Goal: Transaction & Acquisition: Purchase product/service

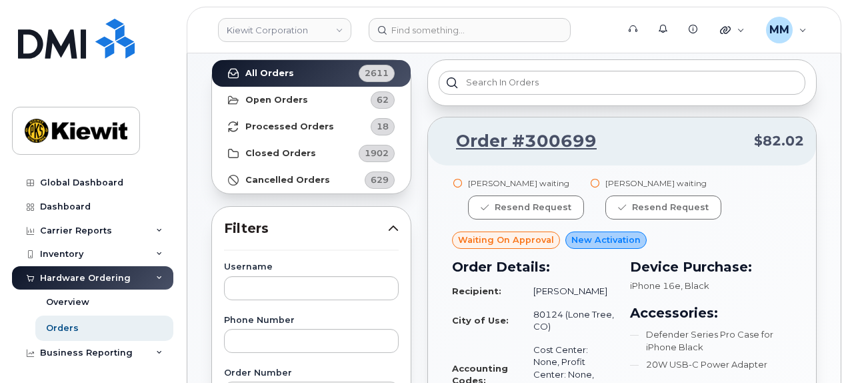
scroll to position [67, 0]
click at [95, 277] on div "Hardware Ordering" at bounding box center [85, 278] width 91 height 11
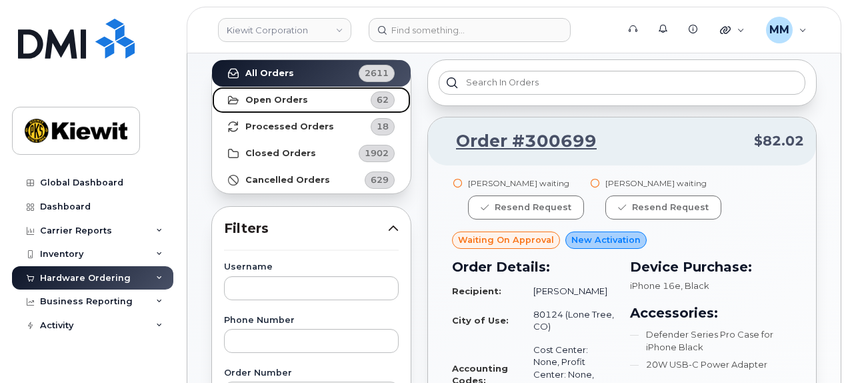
click at [272, 100] on strong "Open Orders" at bounding box center [276, 100] width 63 height 11
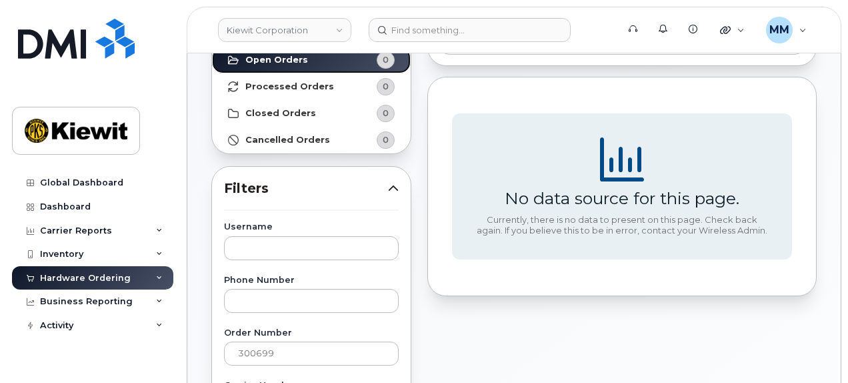
scroll to position [200, 0]
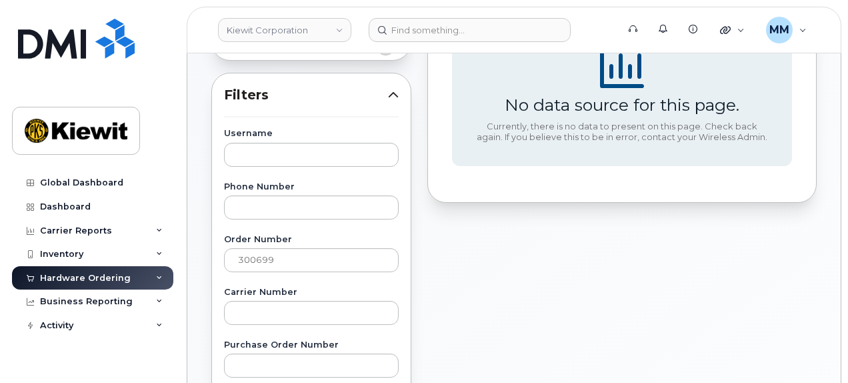
click at [163, 278] on div "Hardware Ordering" at bounding box center [92, 278] width 161 height 24
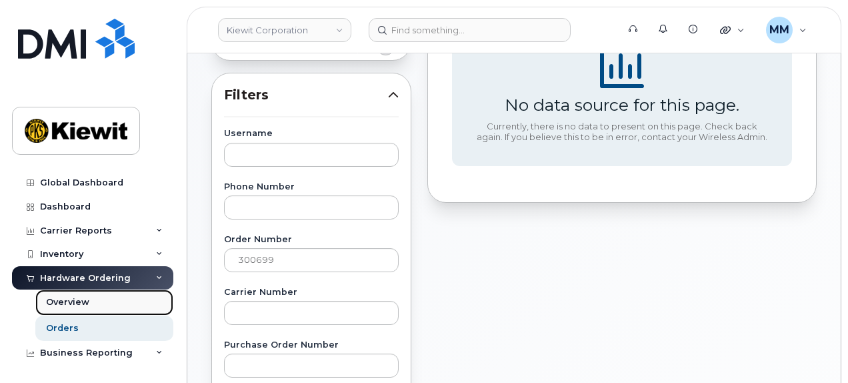
click at [84, 305] on div "Overview" at bounding box center [67, 302] width 43 height 12
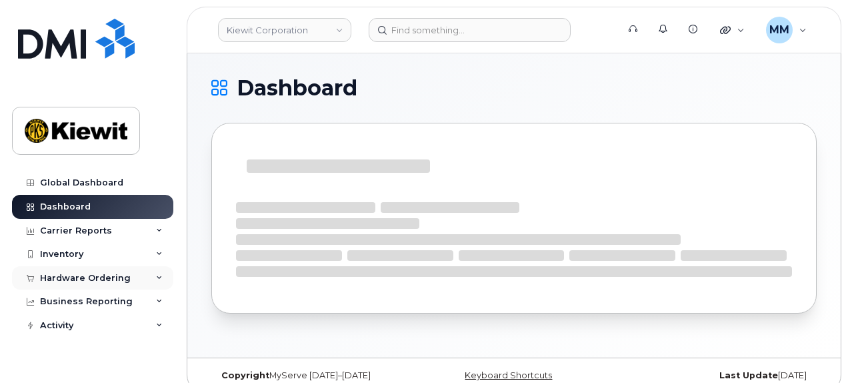
click at [124, 273] on div "Hardware Ordering" at bounding box center [85, 278] width 91 height 11
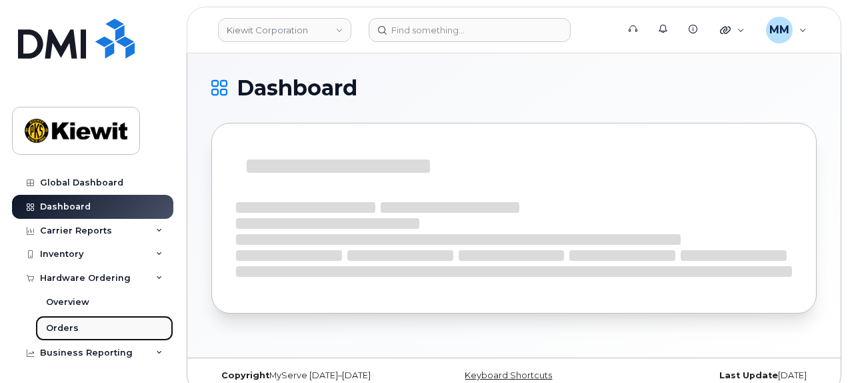
click at [80, 322] on link "Orders" at bounding box center [104, 327] width 138 height 25
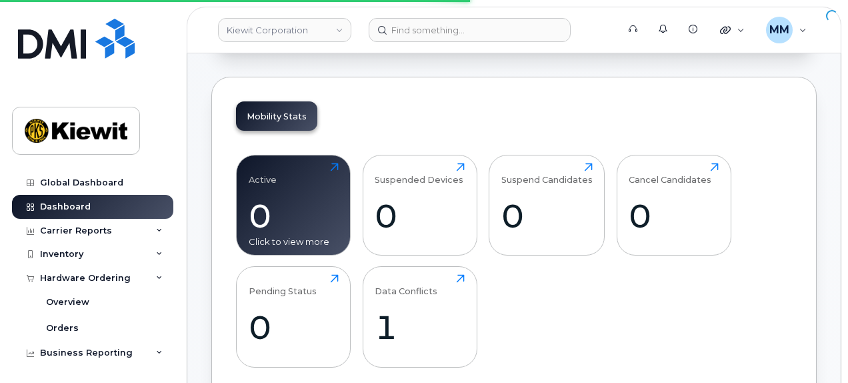
scroll to position [200, 0]
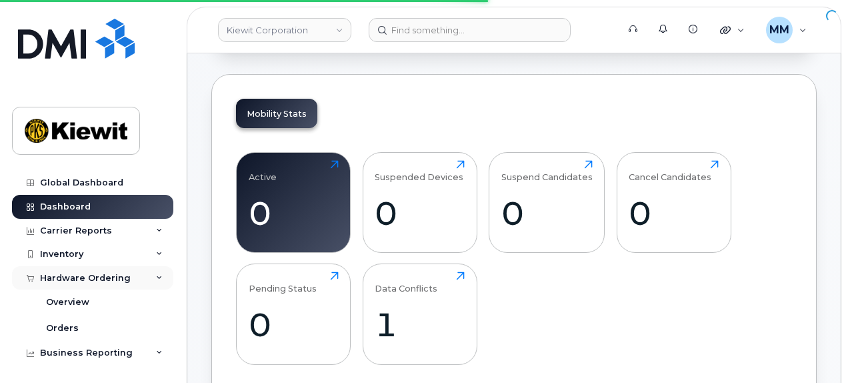
click at [85, 286] on div "Hardware Ordering" at bounding box center [92, 278] width 161 height 24
click at [87, 285] on div "Hardware Ordering" at bounding box center [92, 278] width 161 height 24
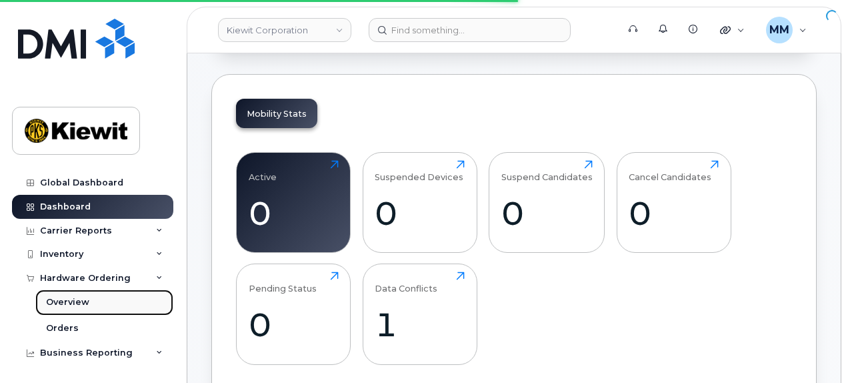
click at [81, 307] on div "Overview" at bounding box center [67, 302] width 43 height 12
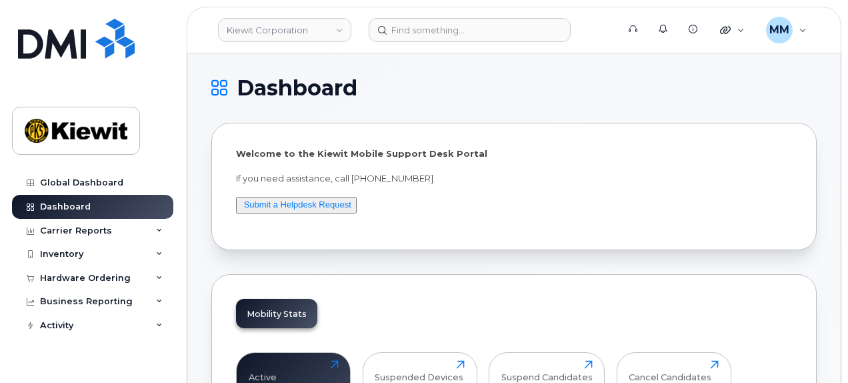
click at [219, 89] on icon at bounding box center [219, 88] width 16 height 16
click at [149, 274] on div "Hardware Ordering" at bounding box center [92, 278] width 161 height 24
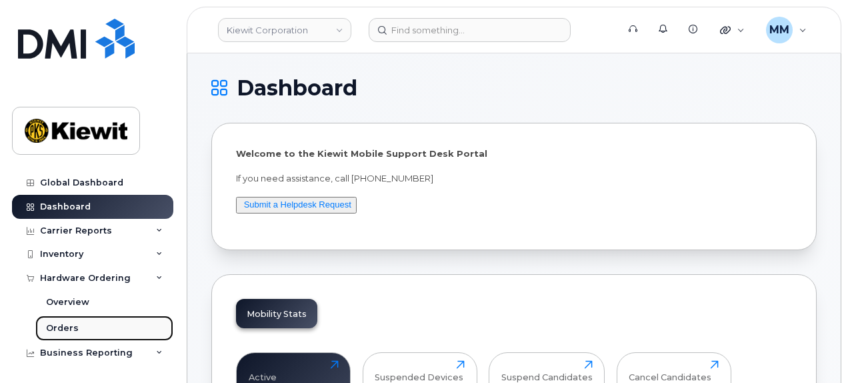
click at [119, 326] on link "Orders" at bounding box center [104, 327] width 138 height 25
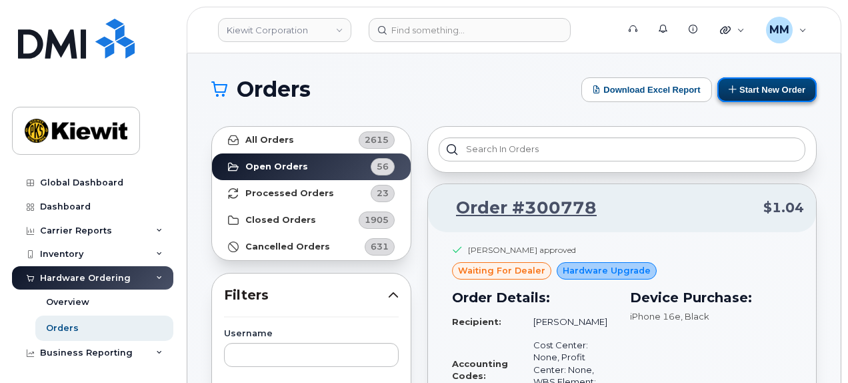
click at [749, 89] on button "Start New Order" at bounding box center [766, 89] width 99 height 25
click at [745, 89] on button "Start New Order" at bounding box center [766, 89] width 99 height 25
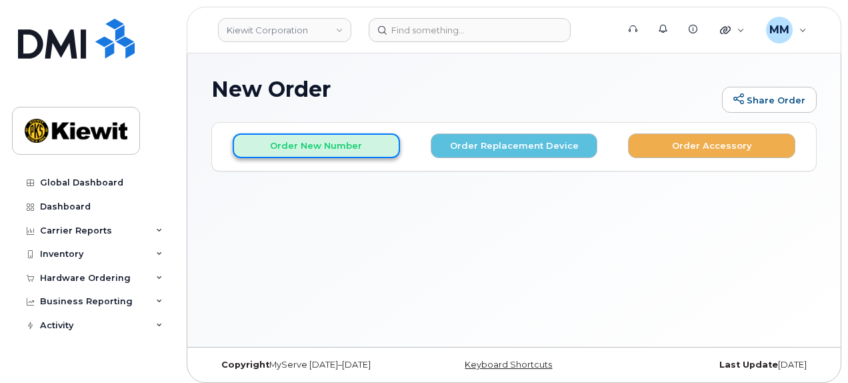
click at [340, 153] on button "Order New Number" at bounding box center [316, 145] width 167 height 25
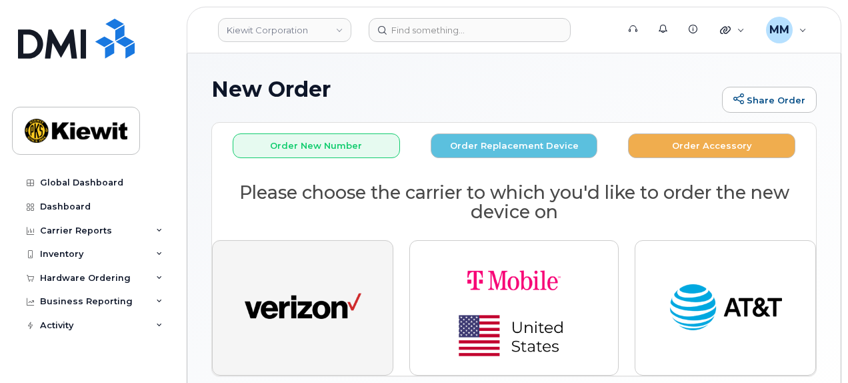
click at [327, 290] on img "button" at bounding box center [303, 308] width 117 height 60
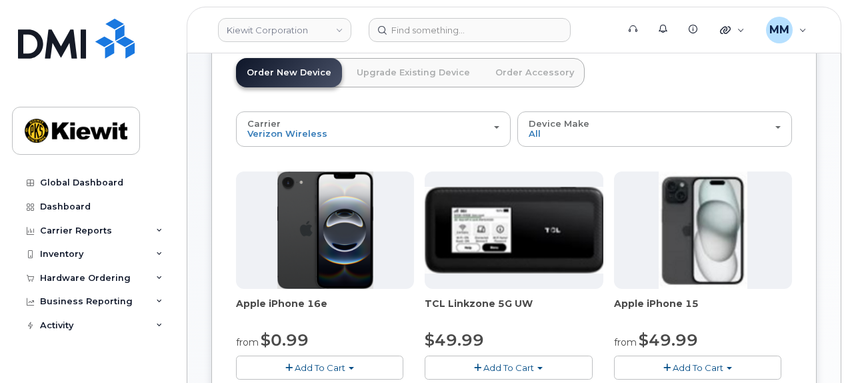
scroll to position [133, 0]
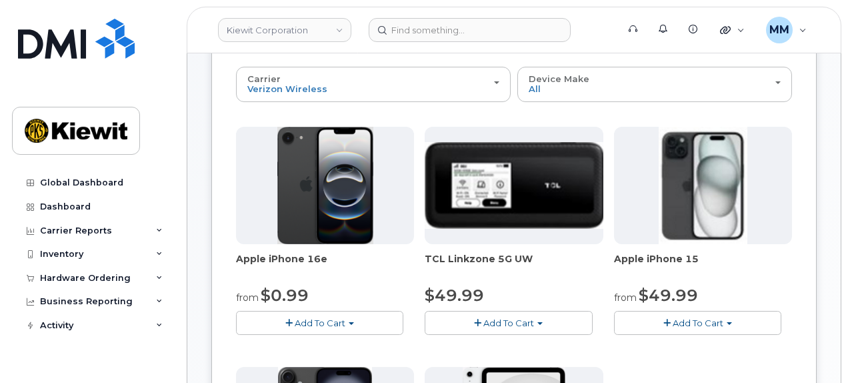
click at [328, 319] on span "Add To Cart" at bounding box center [320, 322] width 51 height 11
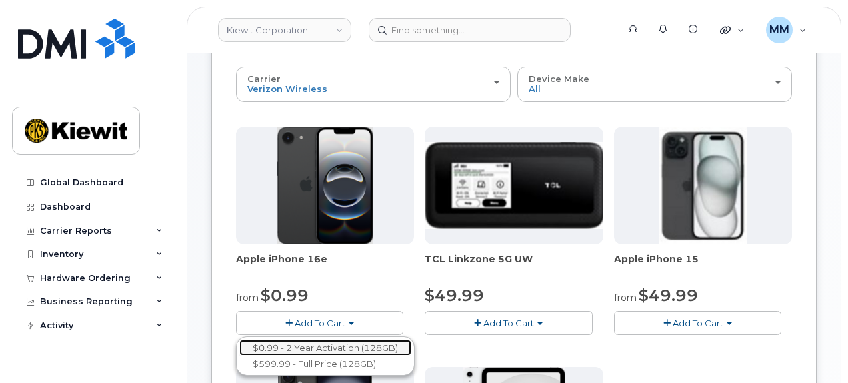
click at [330, 342] on link "$0.99 - 2 Year Activation (128GB)" at bounding box center [325, 347] width 172 height 17
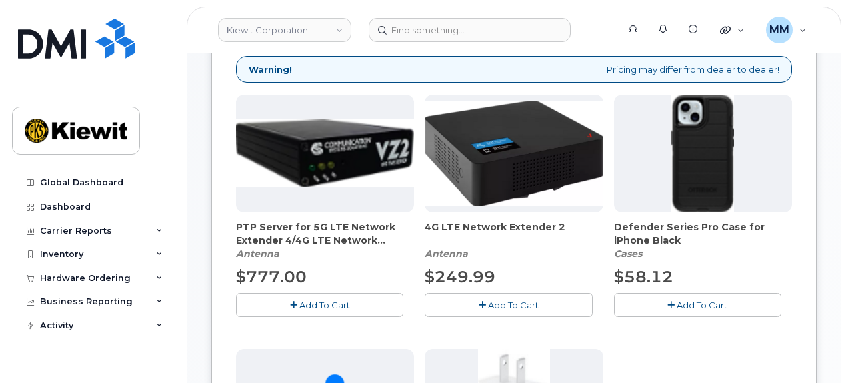
scroll to position [267, 0]
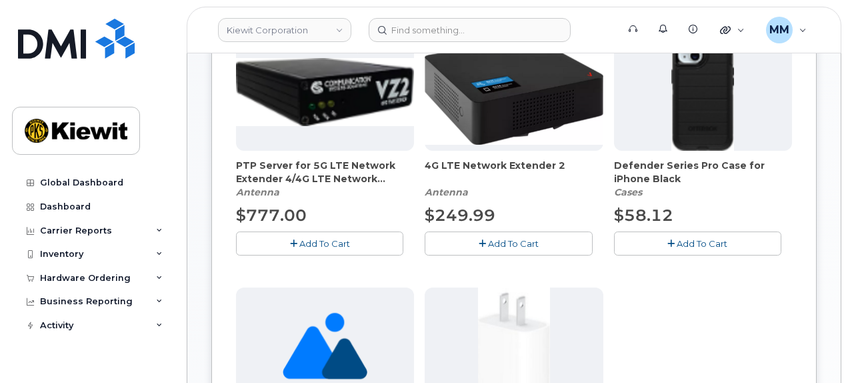
click at [675, 245] on button "Add To Cart" at bounding box center [697, 242] width 167 height 23
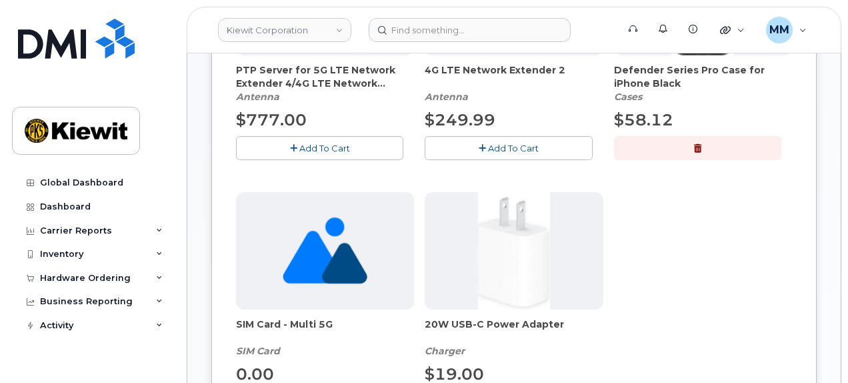
scroll to position [400, 0]
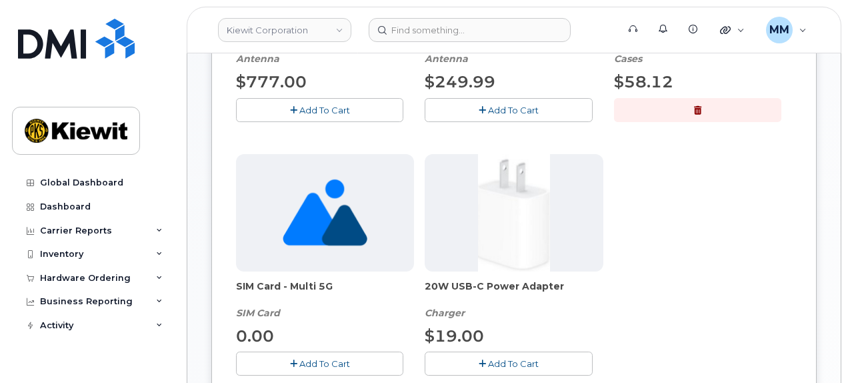
click at [532, 361] on span "Add To Cart" at bounding box center [513, 363] width 51 height 11
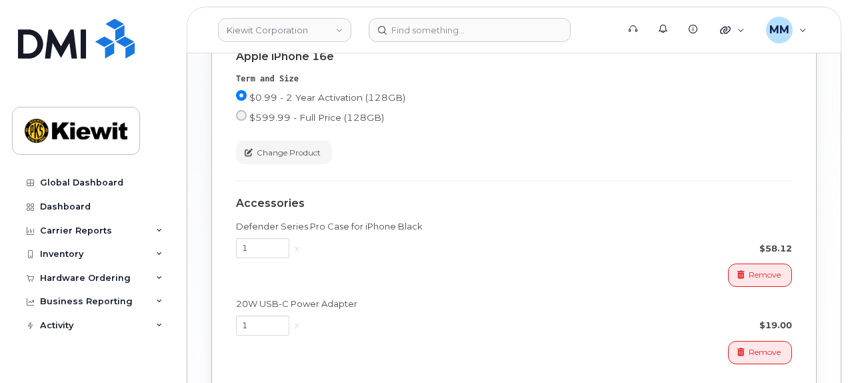
scroll to position [1000, 0]
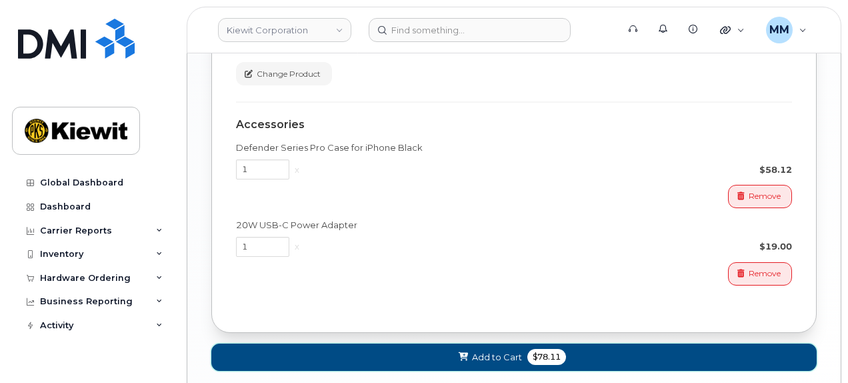
click at [587, 347] on button "Add to Cart $78.11" at bounding box center [513, 356] width 605 height 27
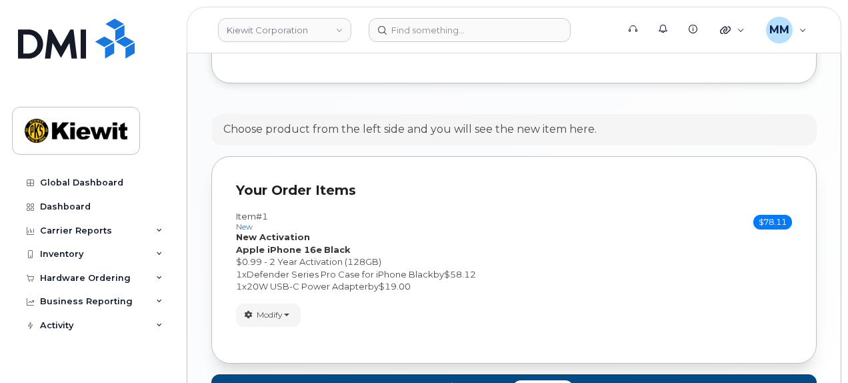
scroll to position [757, 0]
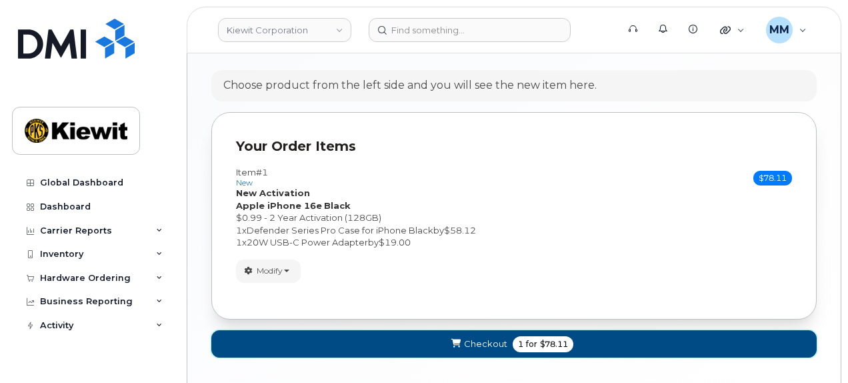
click at [486, 337] on span "Checkout" at bounding box center [485, 343] width 43 height 13
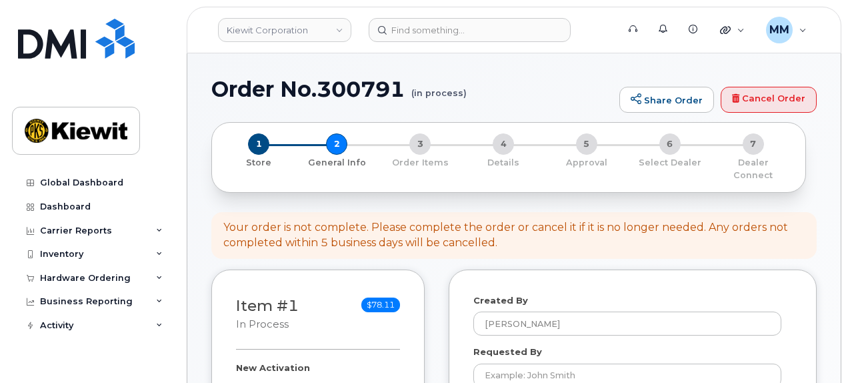
select select
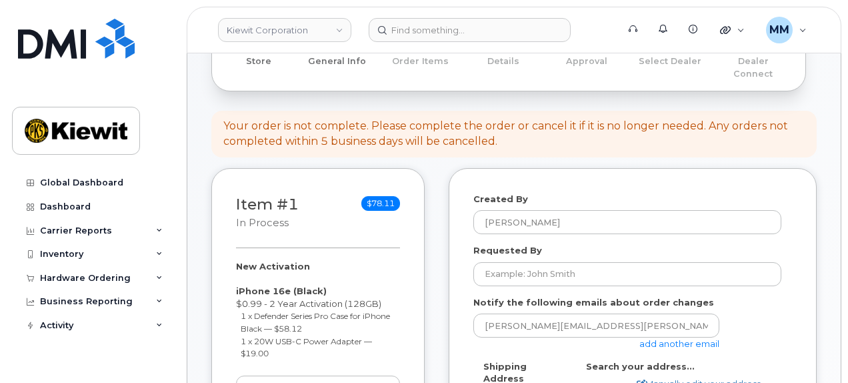
scroll to position [133, 0]
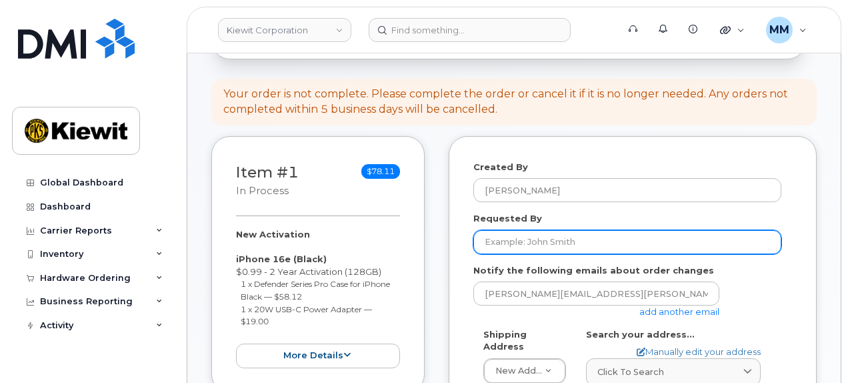
click at [545, 230] on input "Requested By" at bounding box center [627, 242] width 308 height 24
paste input "[PERSON_NAME]"
type input "[PERSON_NAME]"
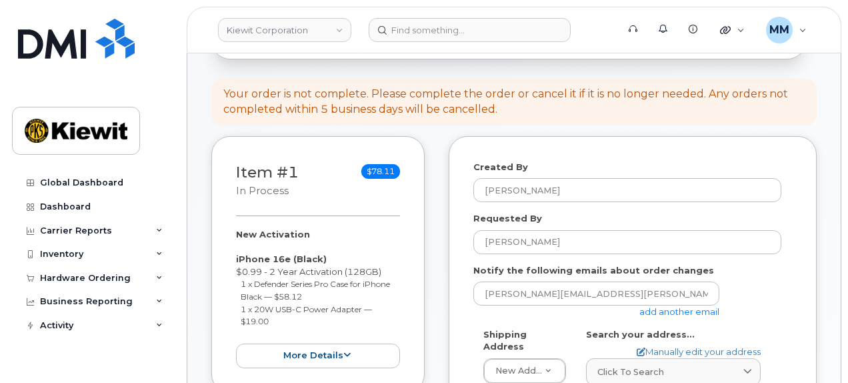
click at [650, 306] on link "add another email" at bounding box center [679, 311] width 80 height 11
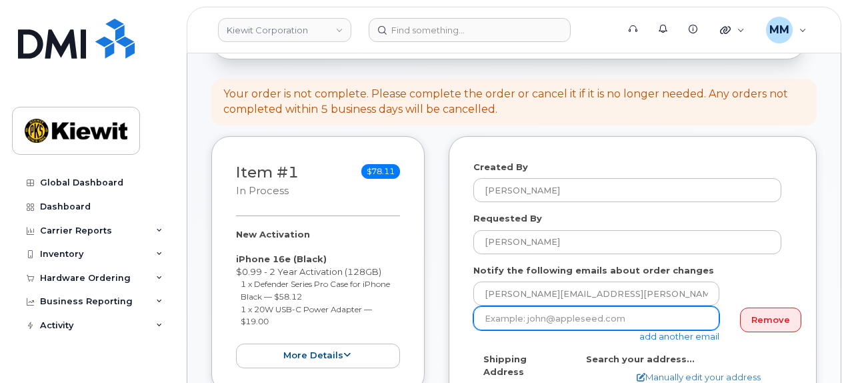
click at [526, 306] on input "email" at bounding box center [596, 318] width 246 height 24
paste input "Matt.Gabriel"
drag, startPoint x: 536, startPoint y: 305, endPoint x: 477, endPoint y: 305, distance: 59.3
click at [477, 306] on input "Matt.Gabriel@" at bounding box center [596, 318] width 246 height 24
click at [568, 313] on input "Matt.Gabriel@" at bounding box center [596, 318] width 246 height 24
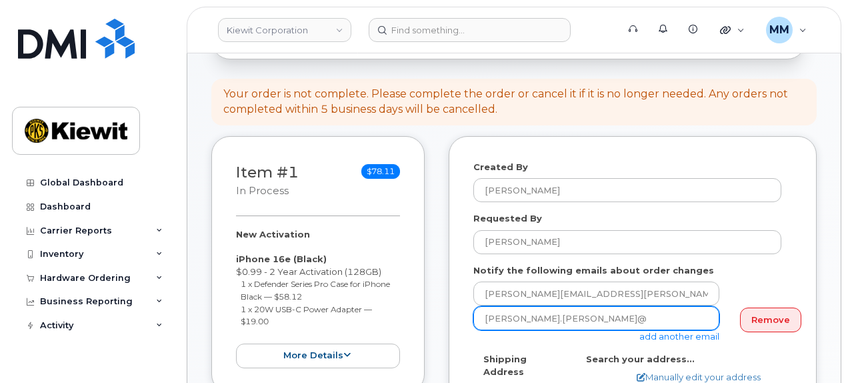
drag, startPoint x: 567, startPoint y: 311, endPoint x: 472, endPoint y: 305, distance: 95.6
paste input "kiewit.com"
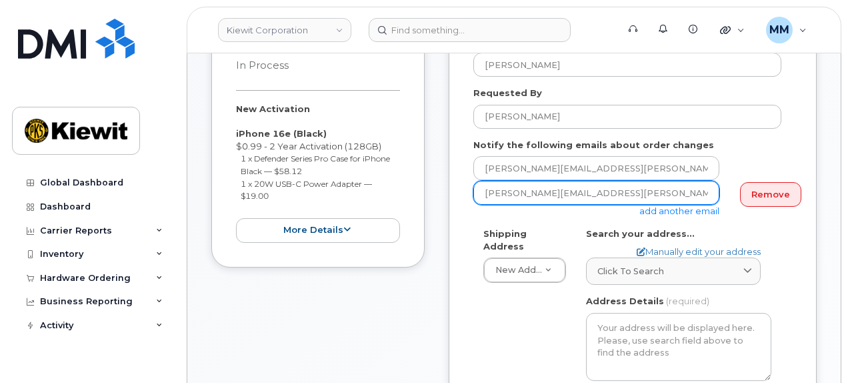
scroll to position [267, 0]
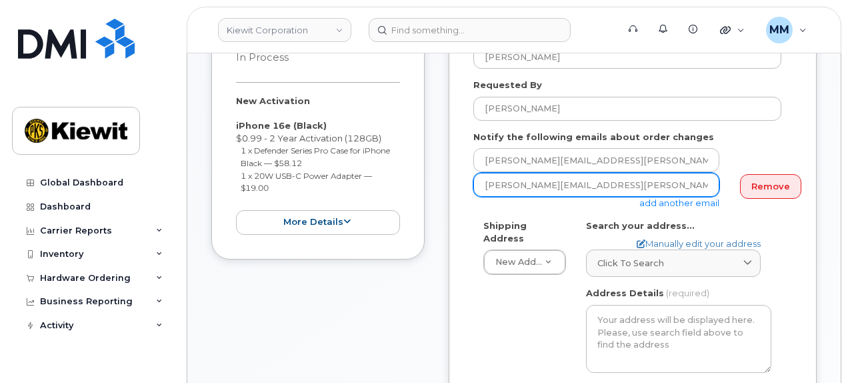
type input "Matt.Gabriel@kiewit.com"
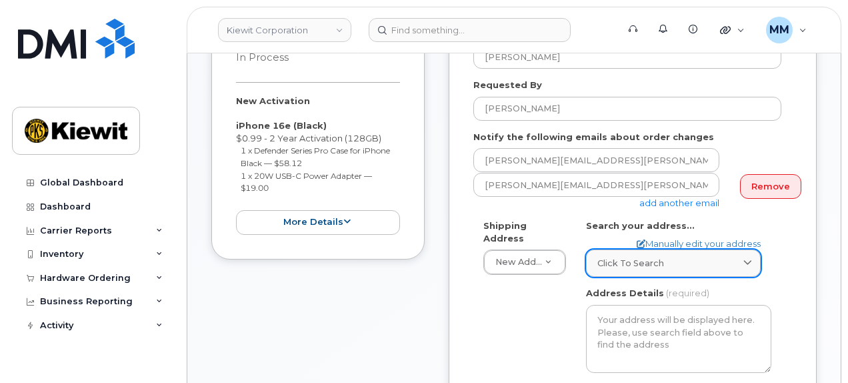
click at [651, 257] on link "Click to search" at bounding box center [673, 262] width 175 height 27
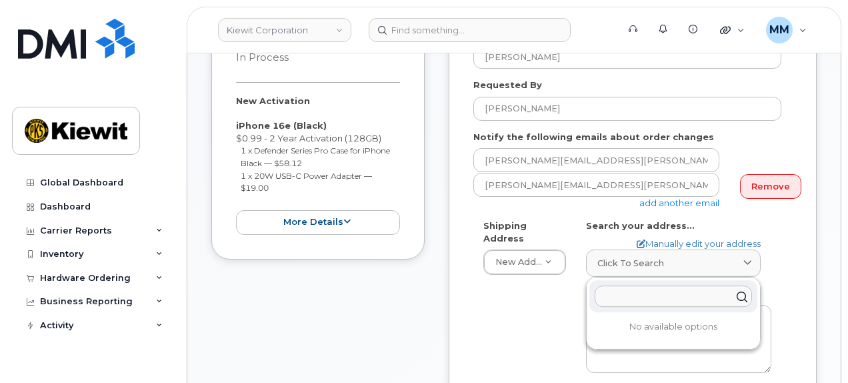
click at [648, 285] on input "text" at bounding box center [673, 295] width 157 height 21
paste input "8880 Penrose Ln, Lenexa, KS 66219"
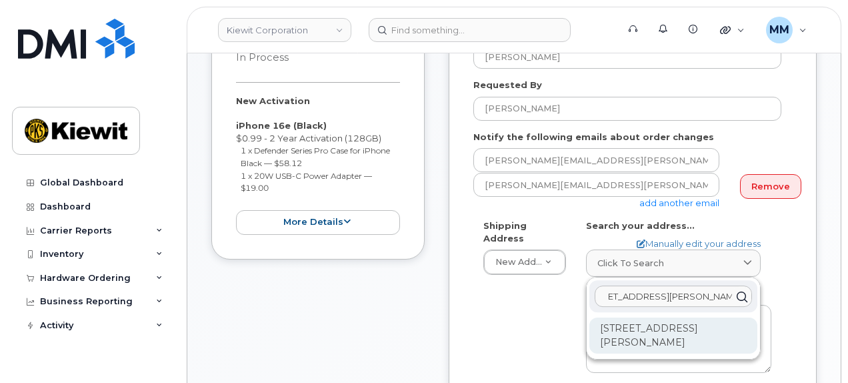
type input "8880 Penrose Ln, Lenexa, KS 66219"
click at [609, 317] on div "8880 Penrose Ln Lenexa KS 66219-8147" at bounding box center [673, 335] width 168 height 36
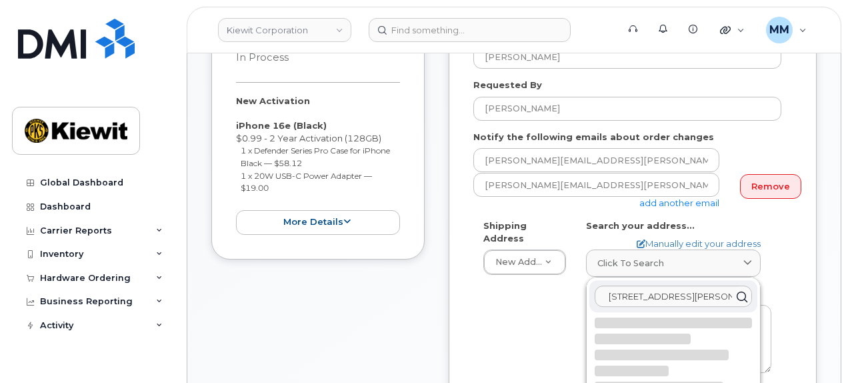
select select
type textarea "8880 Penrose Ln LENEXA KS 66219-8147 UNITED STATES"
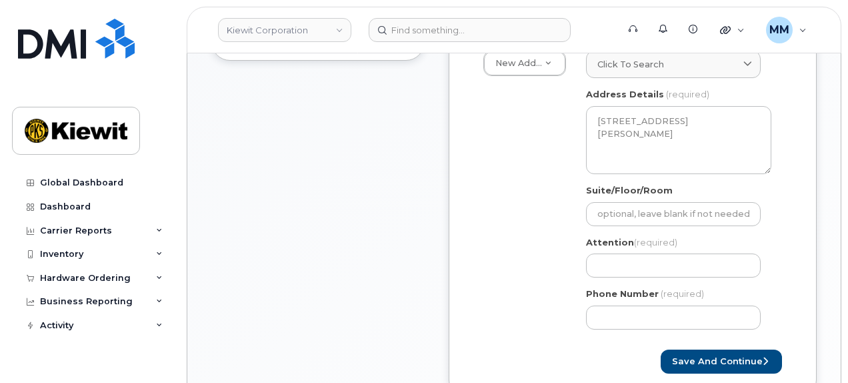
scroll to position [467, 0]
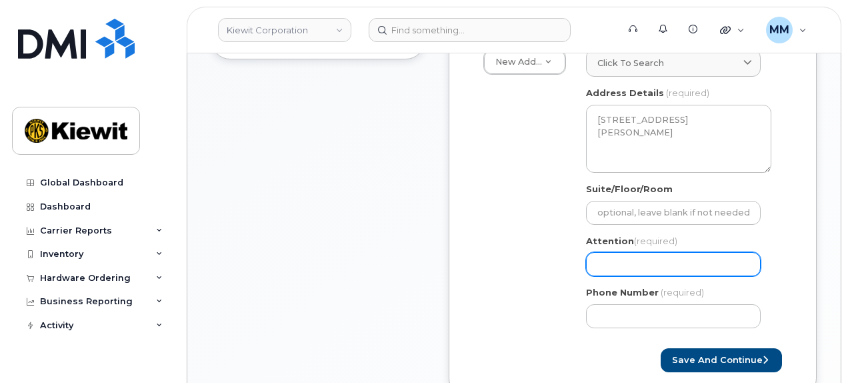
click at [628, 252] on input "Attention (required)" at bounding box center [673, 264] width 175 height 24
paste input "[PERSON_NAME]"
type input "[PERSON_NAME]"
select select
type input "[PERSON_NAME]"
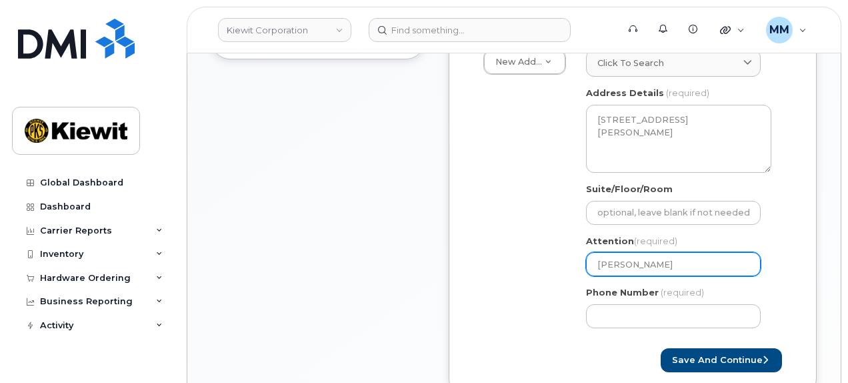
click at [689, 257] on input "[PERSON_NAME]" at bounding box center [673, 264] width 175 height 24
select select
type input "Randall Nicholson a"
select select
type input "Randall Nicholson ad"
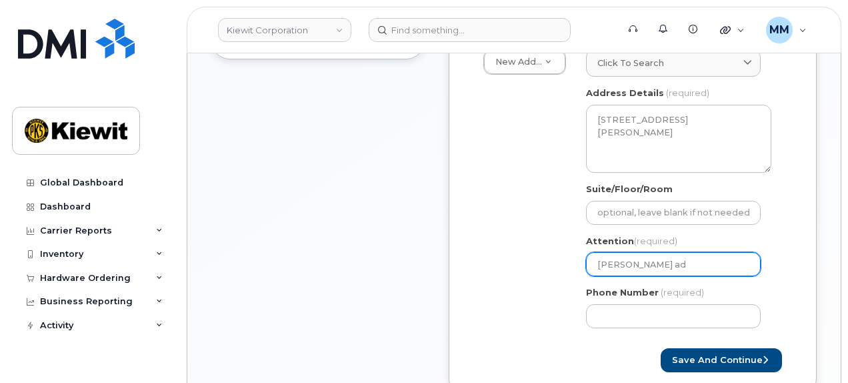
select select
type input "Randall Nicholson a"
select select
type input "Randall Nicholson an"
select select
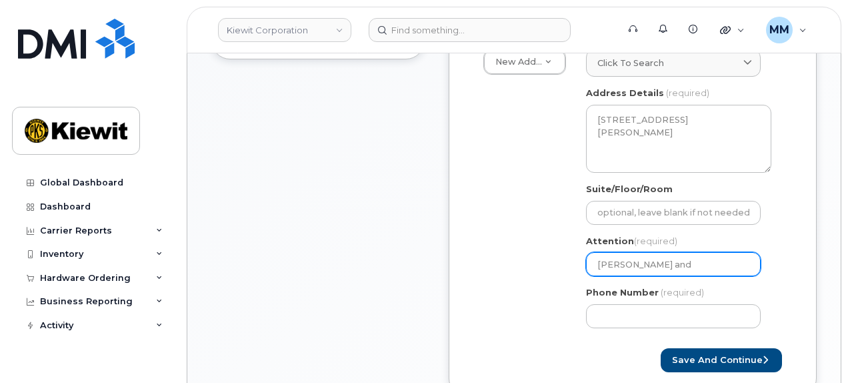
paste input "Brian.Leftrid"
type input "Randall Nicholson and Brian.Leftrid"
drag, startPoint x: 723, startPoint y: 249, endPoint x: 713, endPoint y: 270, distance: 22.7
click at [723, 252] on input "Randall Nicholson and Brian.Leftrid" at bounding box center [673, 264] width 175 height 24
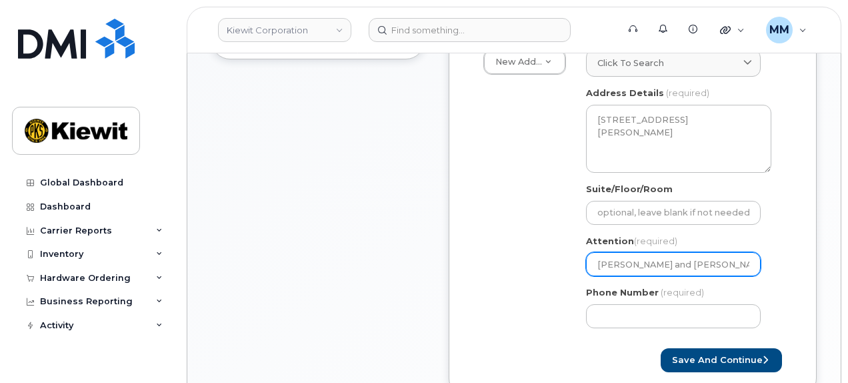
select select
type input "Randall Nicholson and BrianLeftrid"
select select
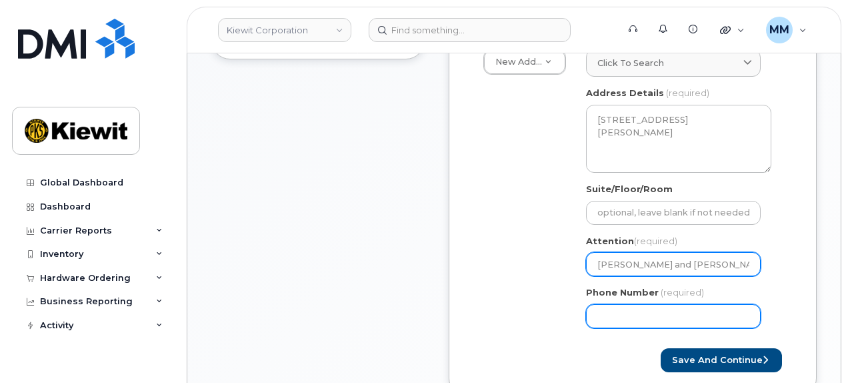
type input "[PERSON_NAME] and [PERSON_NAME]"
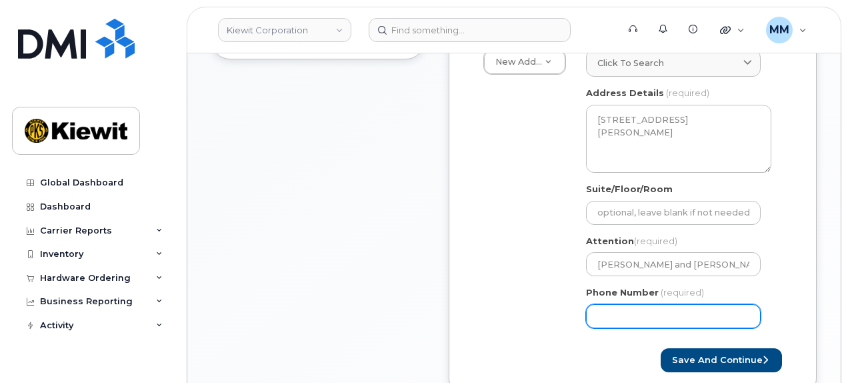
click at [623, 305] on input "Phone Number" at bounding box center [673, 316] width 175 height 24
type input "877772770"
select select
type input "8777727707"
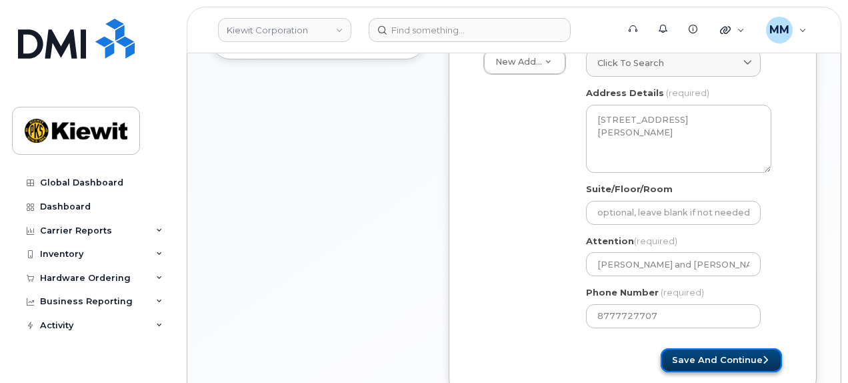
click at [697, 353] on button "Save and Continue" at bounding box center [721, 360] width 121 height 25
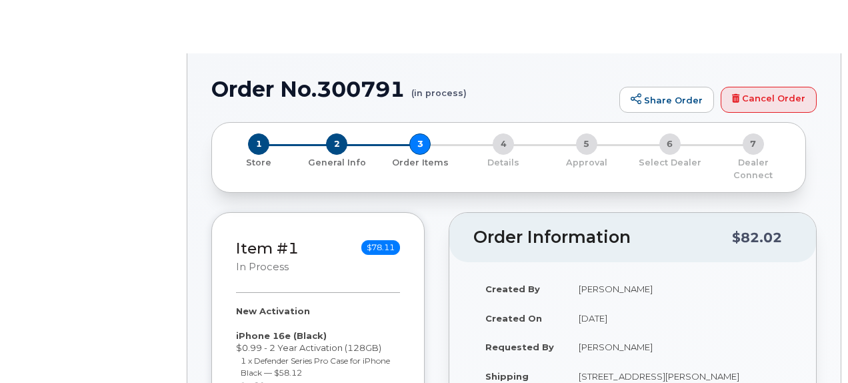
radio input "true"
select select
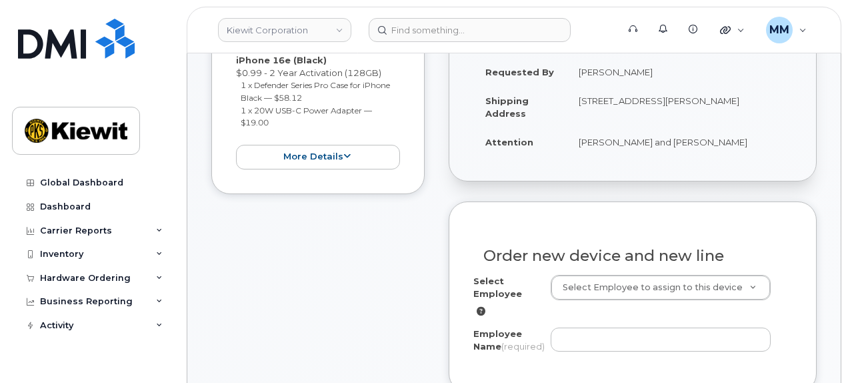
scroll to position [333, 0]
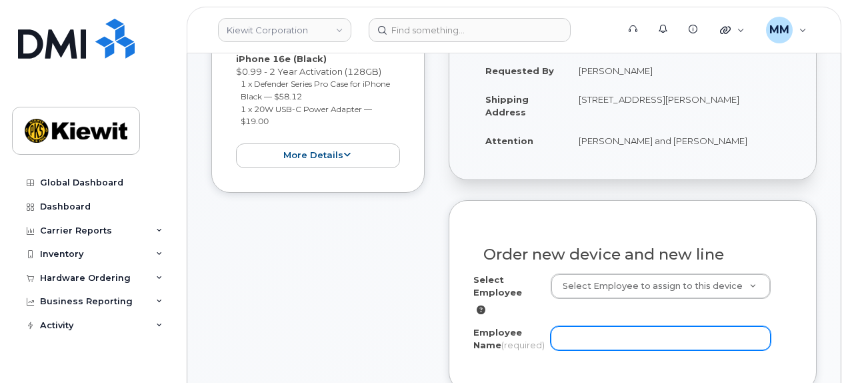
click at [612, 327] on input "Employee Name (required)" at bounding box center [661, 338] width 221 height 24
paste input "[PERSON_NAME]"
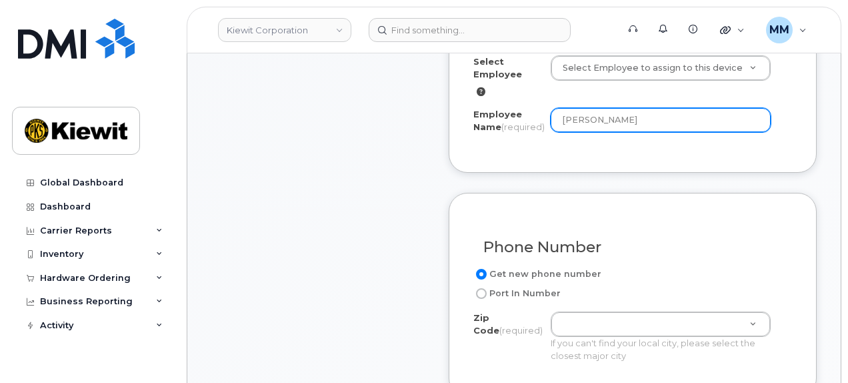
scroll to position [600, 0]
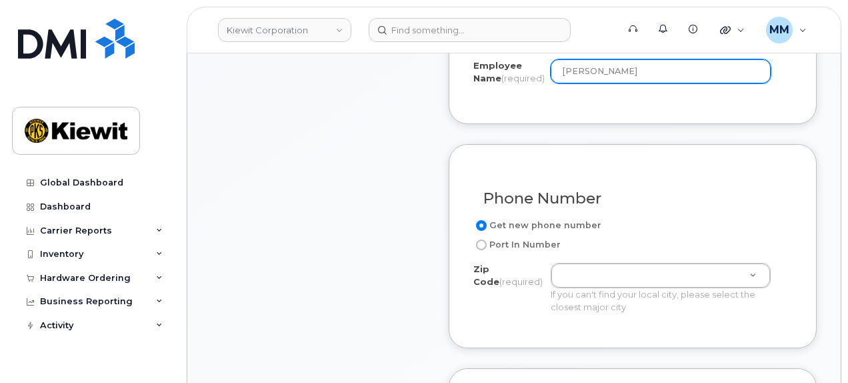
type input "[PERSON_NAME]"
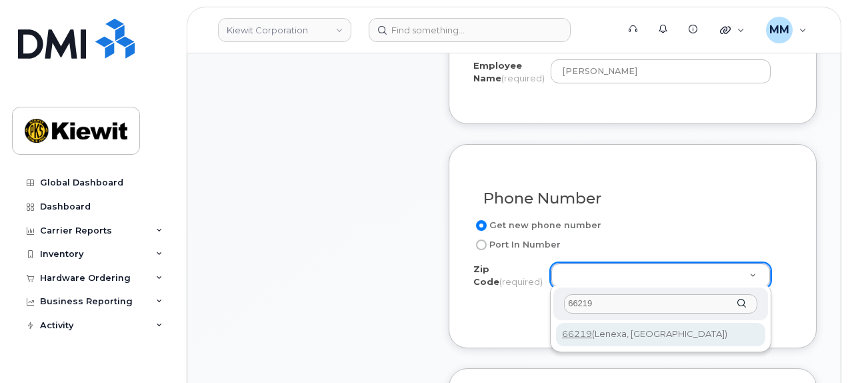
type input "66219"
type input "66219 ([GEOGRAPHIC_DATA], [GEOGRAPHIC_DATA])"
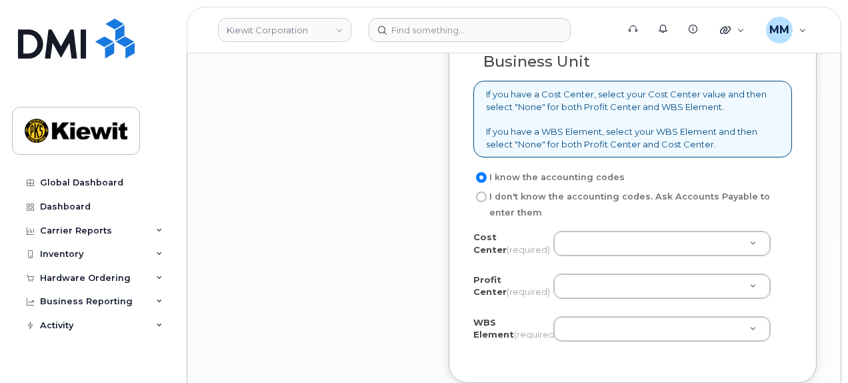
scroll to position [1133, 0]
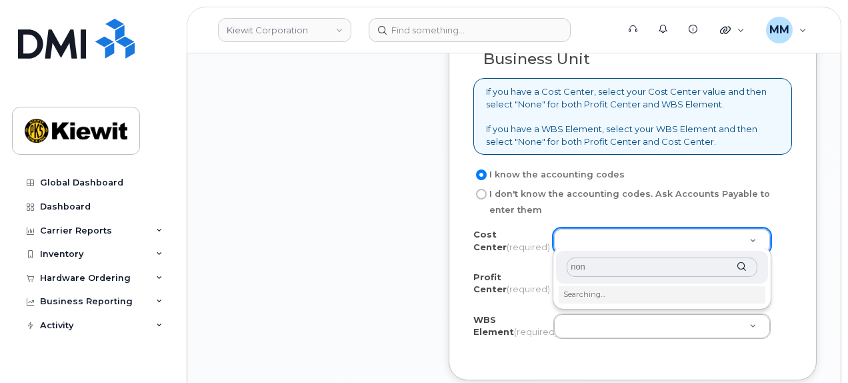
type input "none"
type input "None"
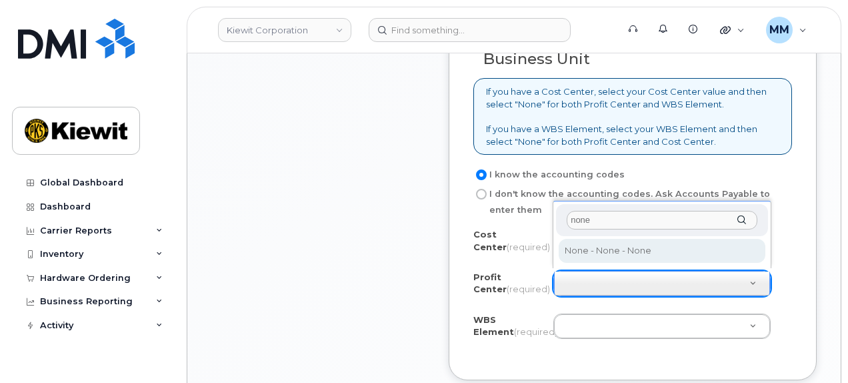
type input "none"
select select "None"
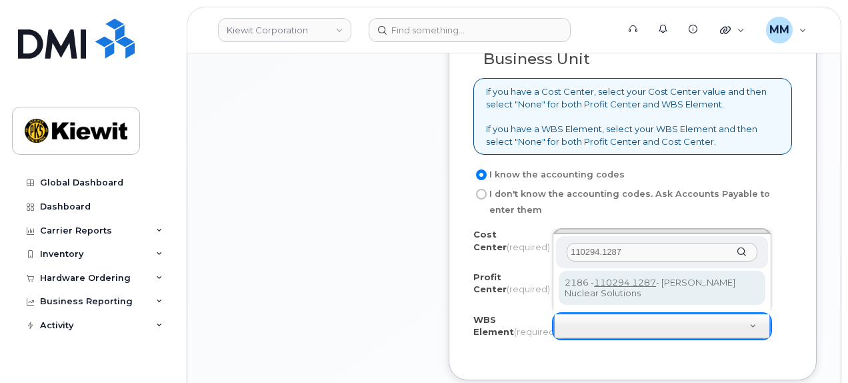
type input "110294.1287"
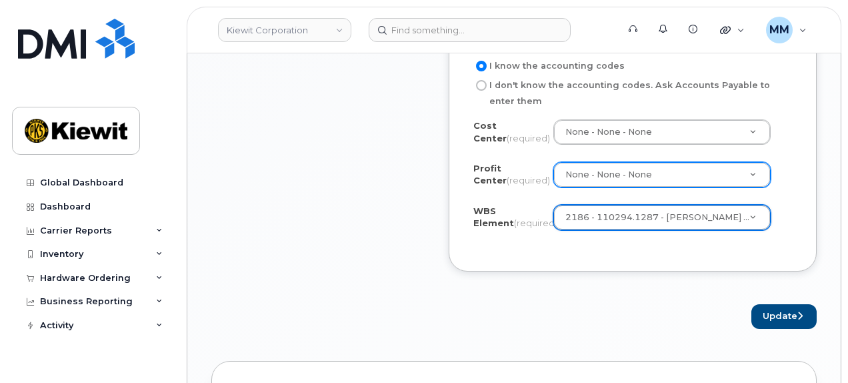
scroll to position [1267, 0]
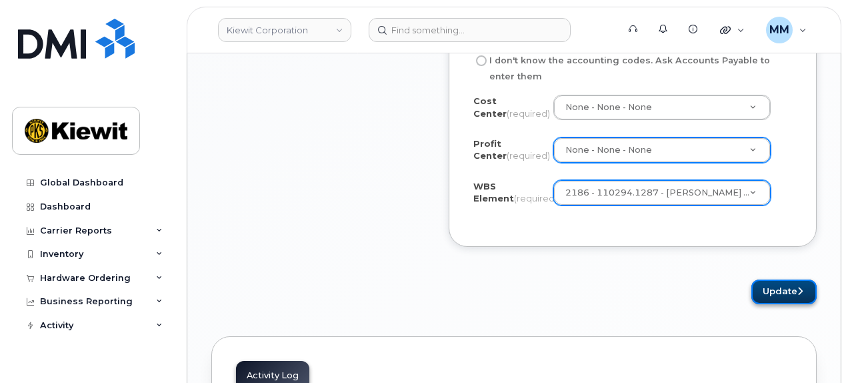
click at [781, 289] on button "Update" at bounding box center [783, 291] width 65 height 25
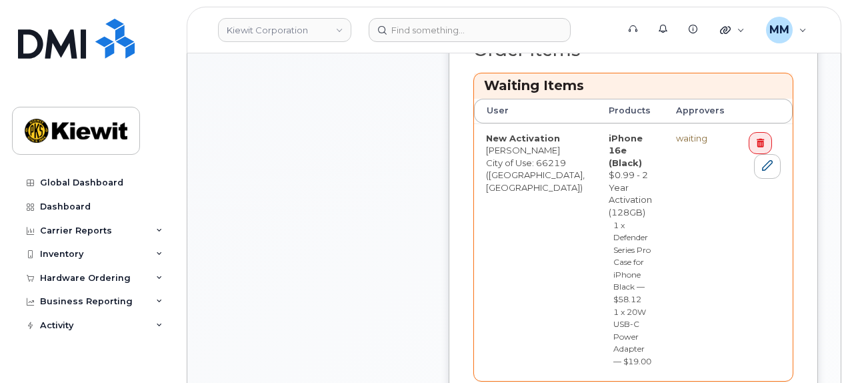
scroll to position [600, 0]
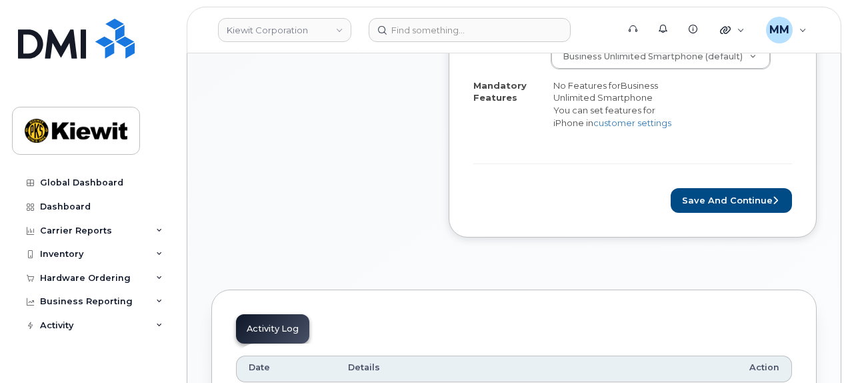
scroll to position [533, 0]
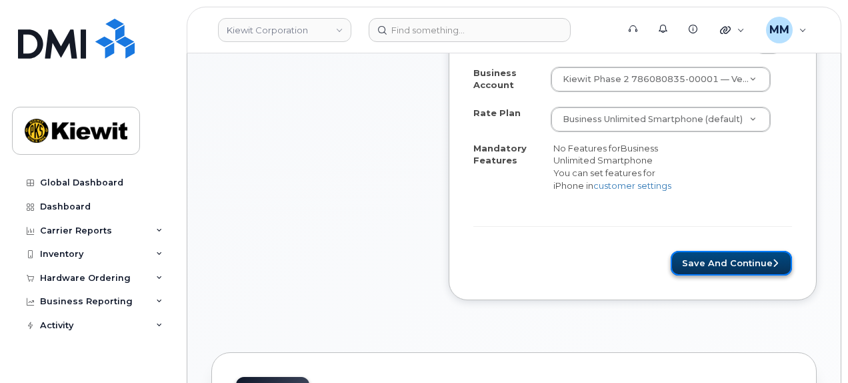
click at [684, 253] on button "Save and Continue" at bounding box center [731, 263] width 121 height 25
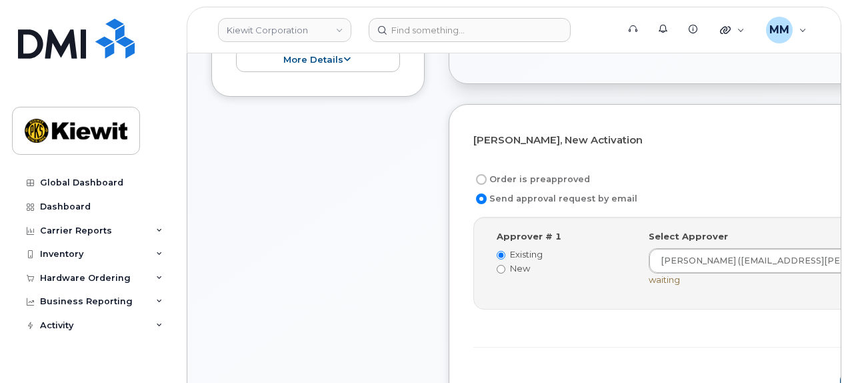
scroll to position [400, 0]
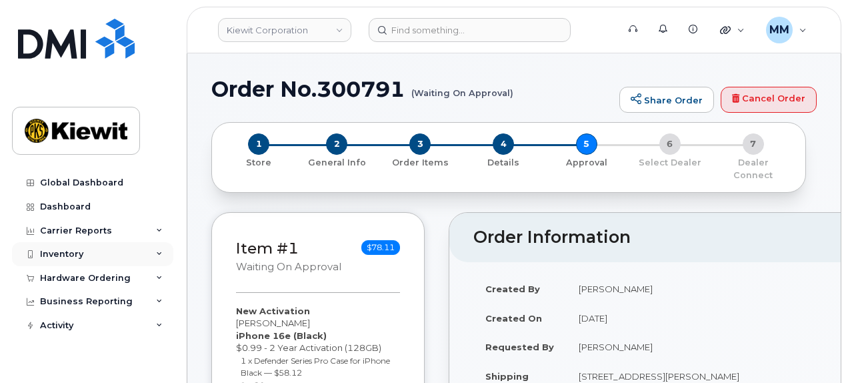
click at [113, 254] on div "Inventory" at bounding box center [92, 254] width 161 height 24
click at [76, 255] on div "Inventory" at bounding box center [61, 254] width 43 height 11
click at [80, 289] on div "Hardware Ordering" at bounding box center [92, 278] width 161 height 24
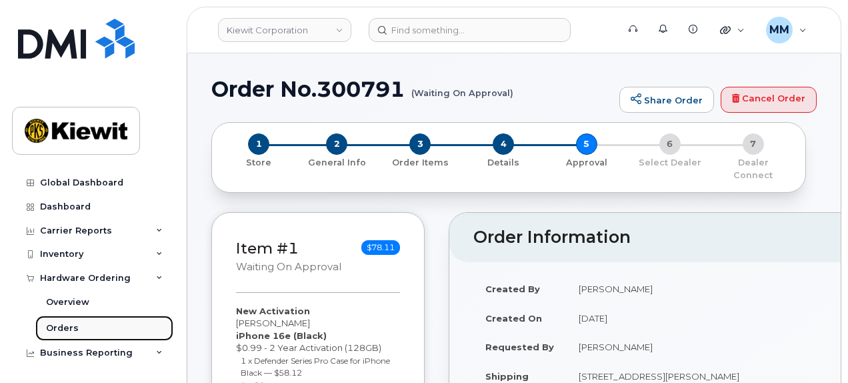
click at [73, 327] on div "Orders" at bounding box center [62, 328] width 33 height 12
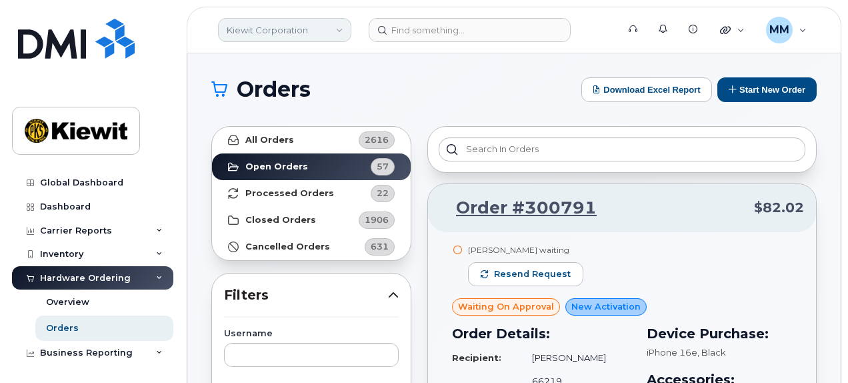
click at [341, 23] on link "Kiewit Corporation" at bounding box center [284, 30] width 133 height 24
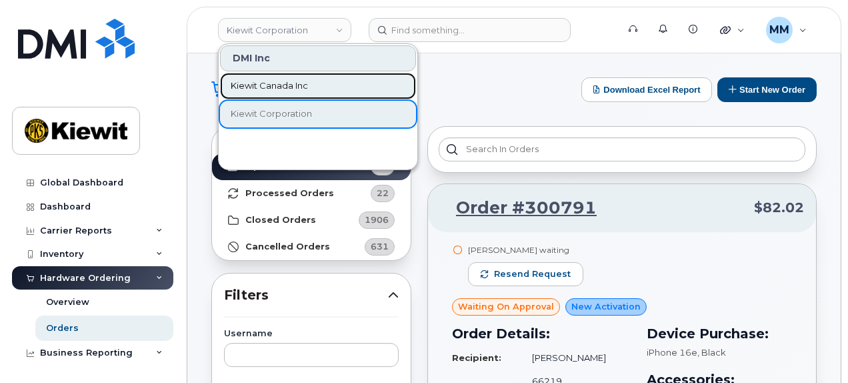
click at [307, 82] on span "Kiewit Canada Inc" at bounding box center [269, 85] width 77 height 13
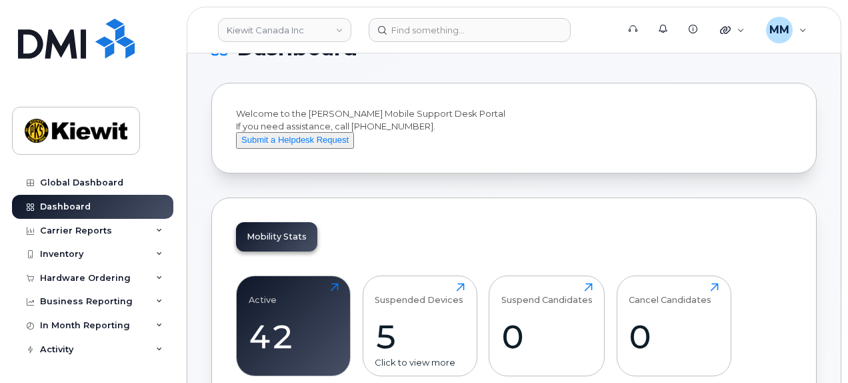
scroll to position [133, 0]
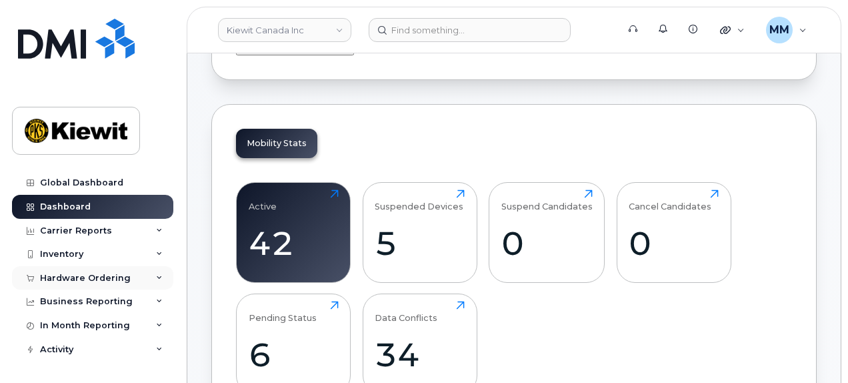
click at [121, 278] on div "Hardware Ordering" at bounding box center [85, 278] width 91 height 11
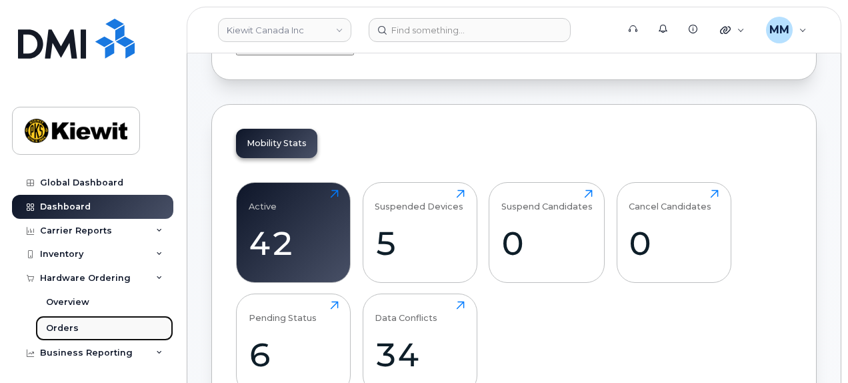
click at [87, 329] on link "Orders" at bounding box center [104, 327] width 138 height 25
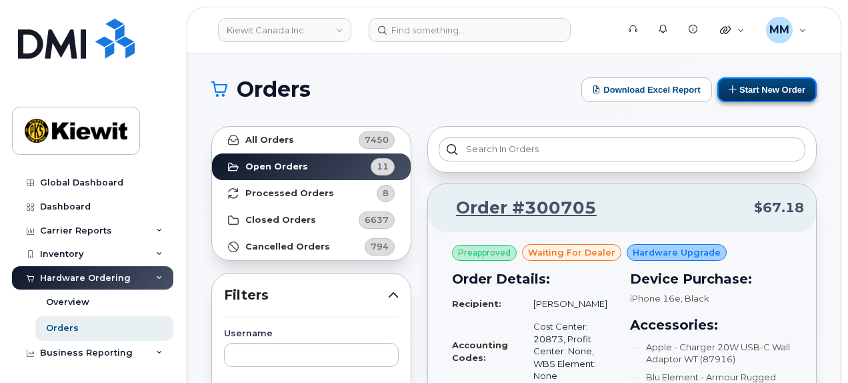
click at [760, 93] on button "Start New Order" at bounding box center [766, 89] width 99 height 25
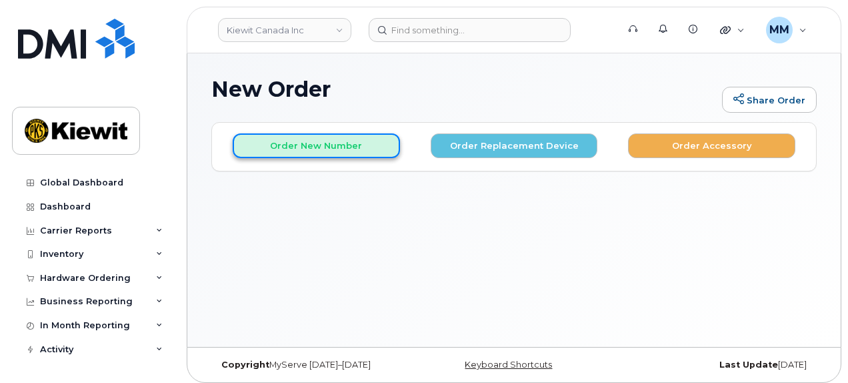
click at [360, 155] on button "Order New Number" at bounding box center [316, 145] width 167 height 25
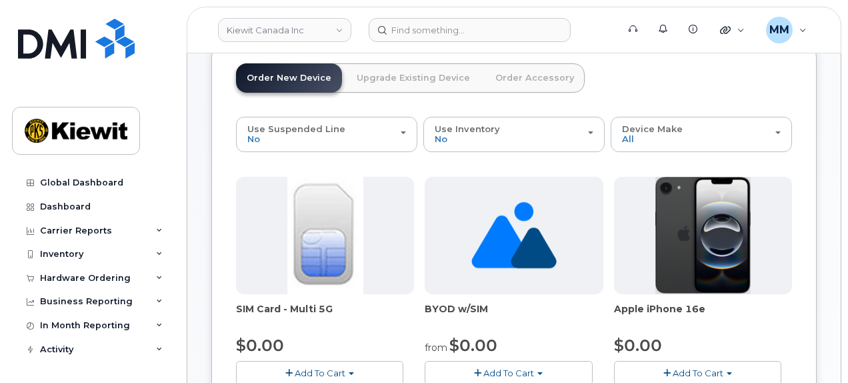
scroll to position [133, 0]
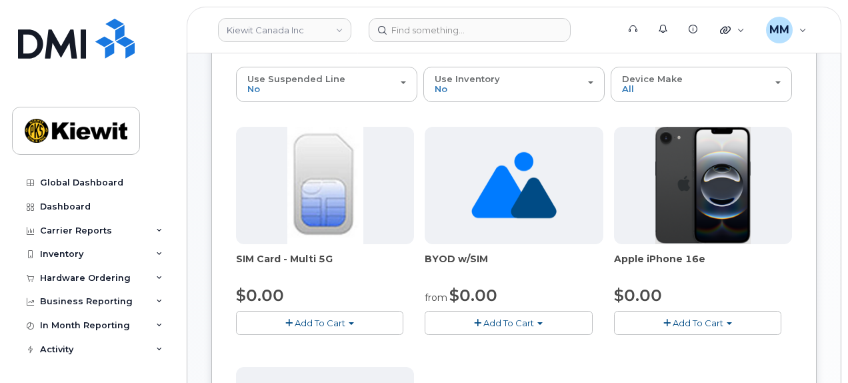
click at [699, 322] on span "Add To Cart" at bounding box center [698, 322] width 51 height 11
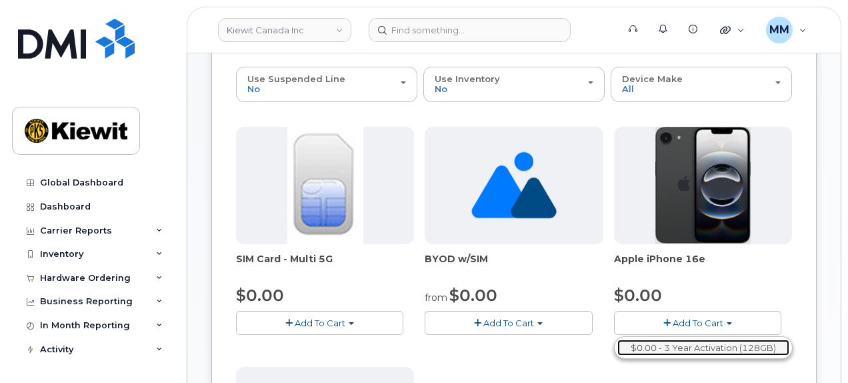
click at [676, 347] on link "$0.00 - 3 Year Activation (128GB)" at bounding box center [703, 347] width 172 height 17
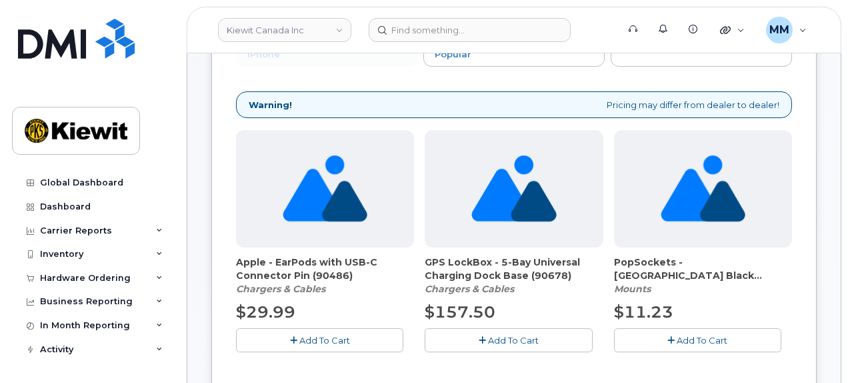
scroll to position [67, 0]
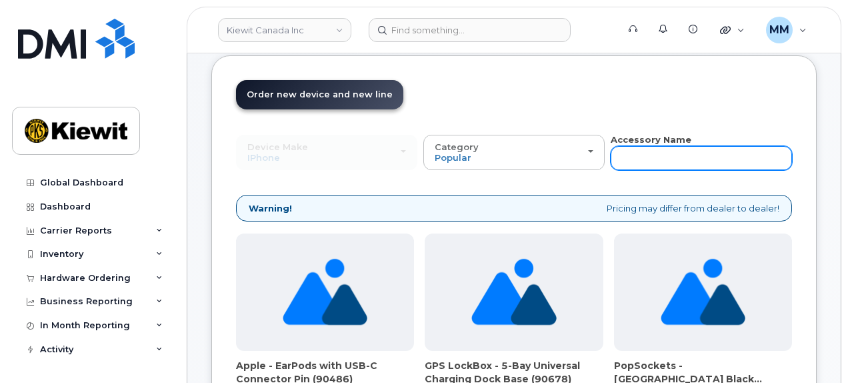
click at [623, 163] on input "text" at bounding box center [701, 158] width 181 height 24
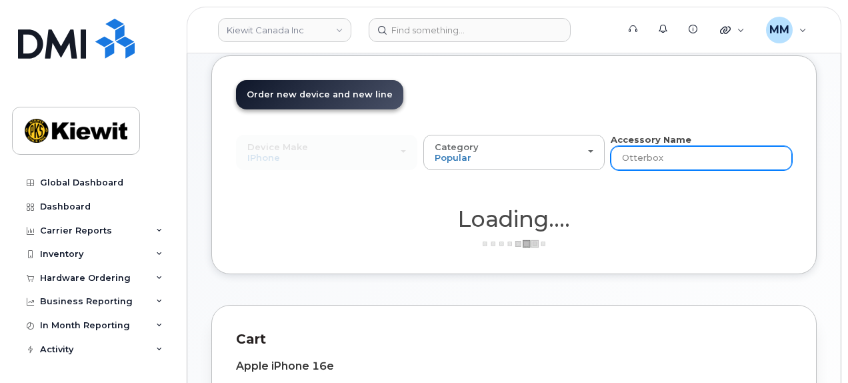
type input "Otterbox"
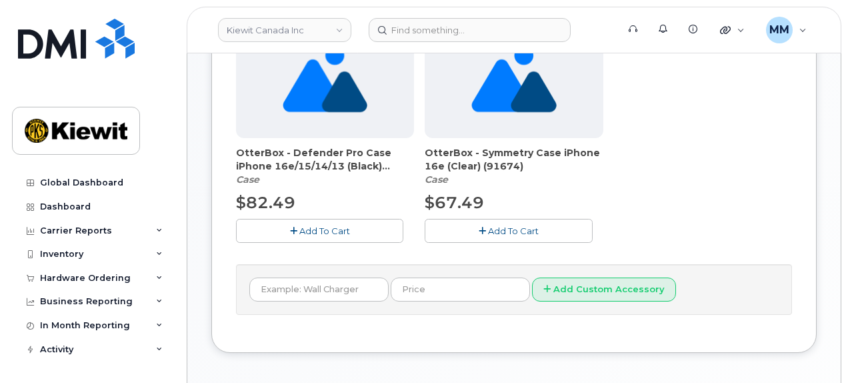
scroll to position [267, 0]
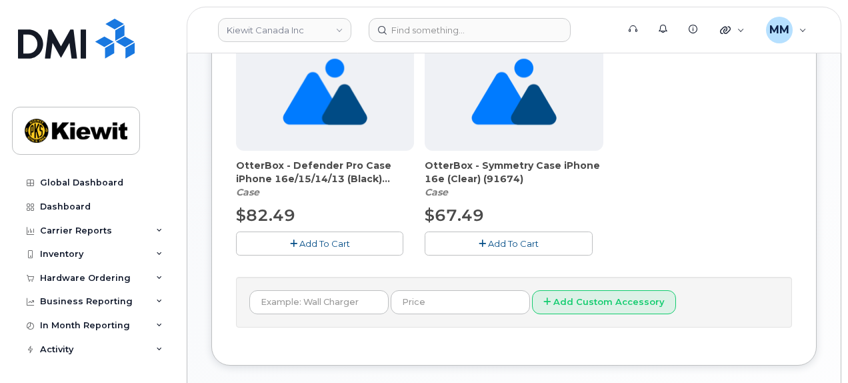
click at [513, 241] on span "Add To Cart" at bounding box center [513, 243] width 51 height 11
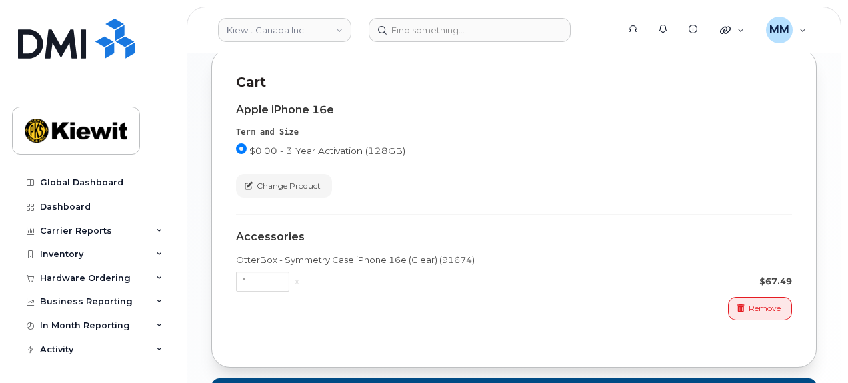
scroll to position [667, 0]
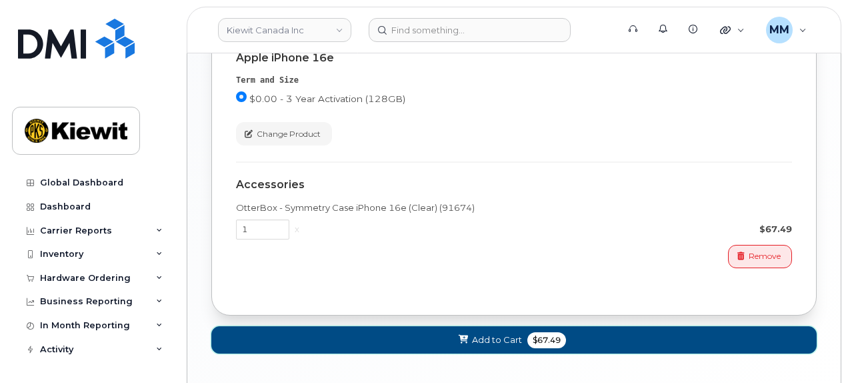
click at [587, 339] on button "Add to Cart $67.49" at bounding box center [513, 339] width 605 height 27
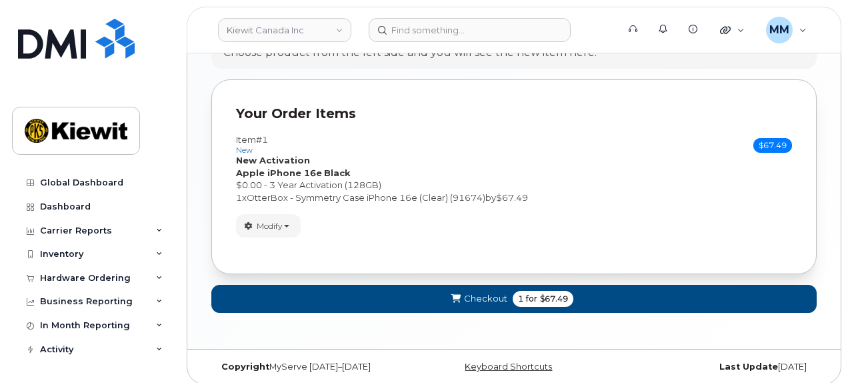
scroll to position [795, 0]
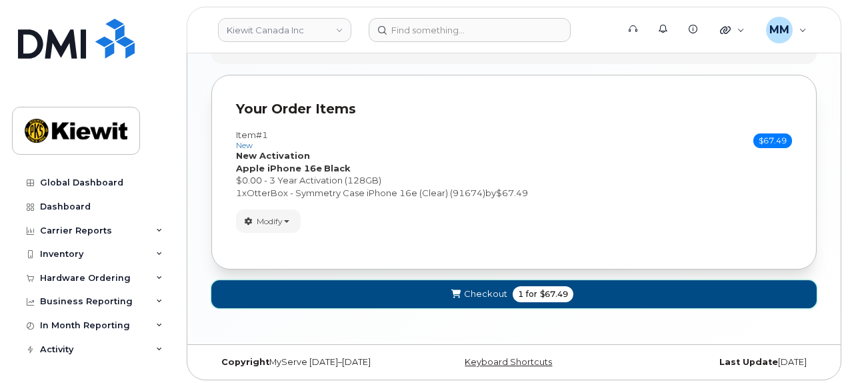
click at [481, 288] on span "Checkout" at bounding box center [485, 293] width 43 height 13
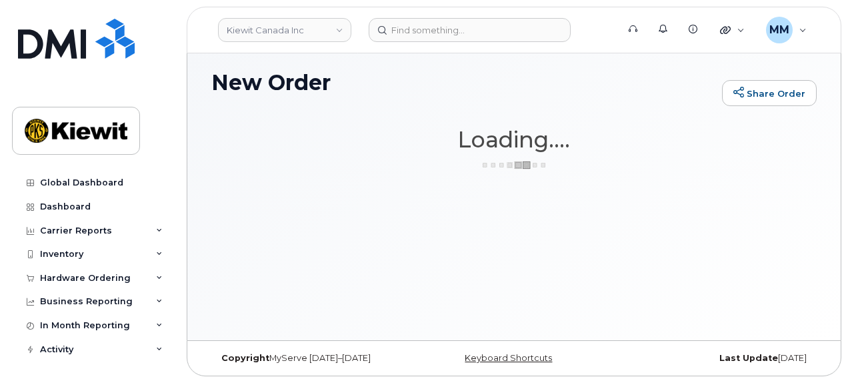
scroll to position [6, 0]
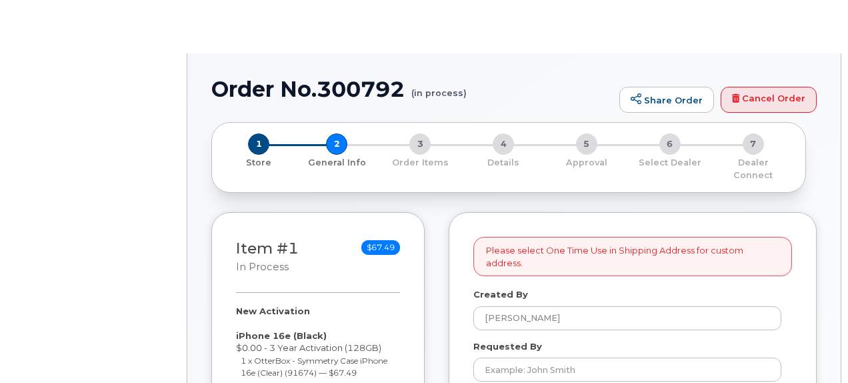
select select
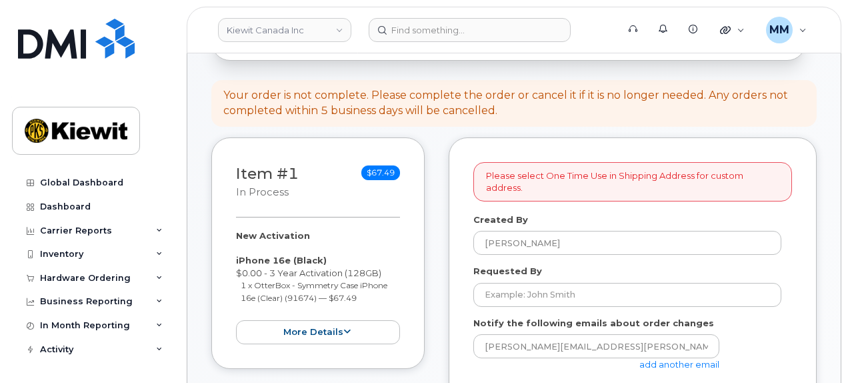
scroll to position [133, 0]
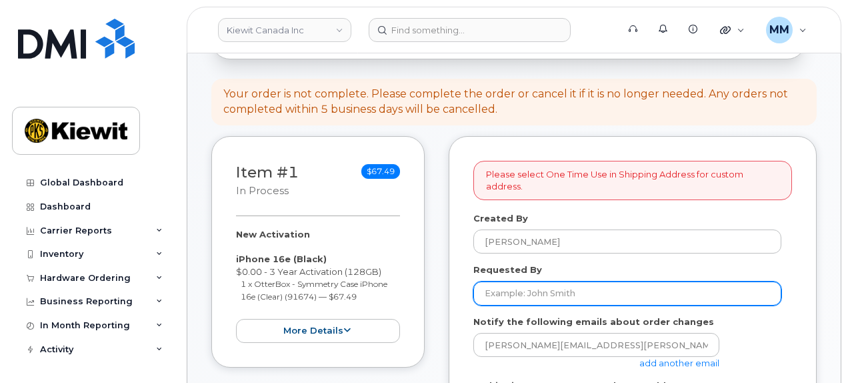
click at [537, 281] on input "Requested By" at bounding box center [627, 293] width 308 height 24
paste input "[PERSON_NAME]"
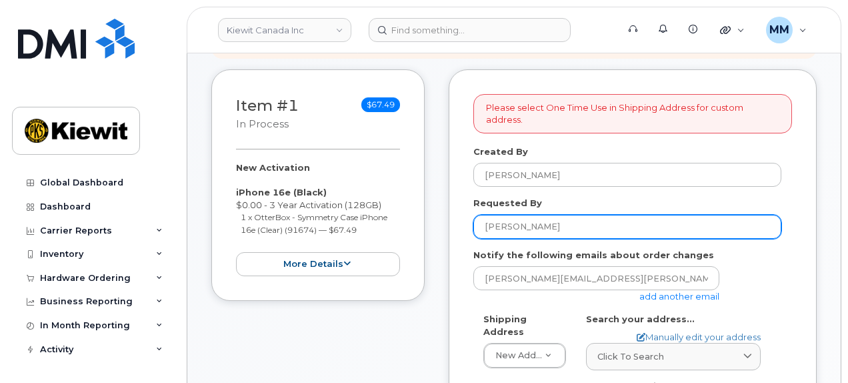
type input "[PERSON_NAME]"
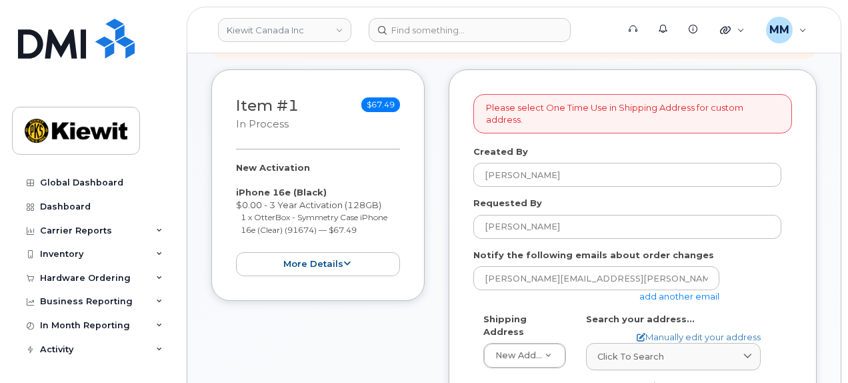
click at [657, 291] on link "add another email" at bounding box center [679, 296] width 80 height 11
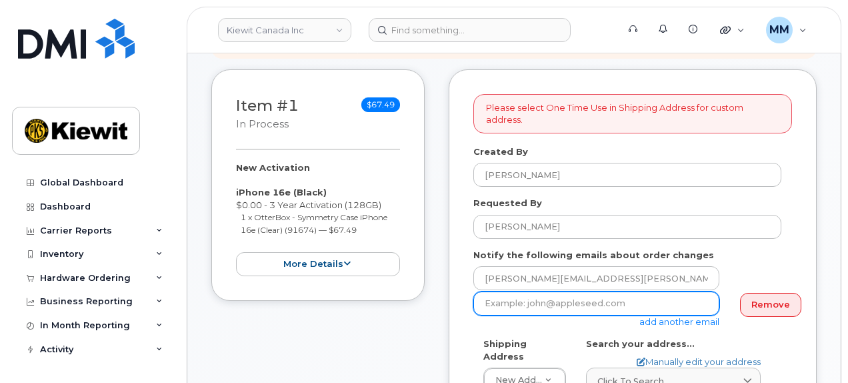
click at [564, 295] on input "email" at bounding box center [596, 303] width 246 height 24
paste input "Cindy.Caballero@kiewit.com"
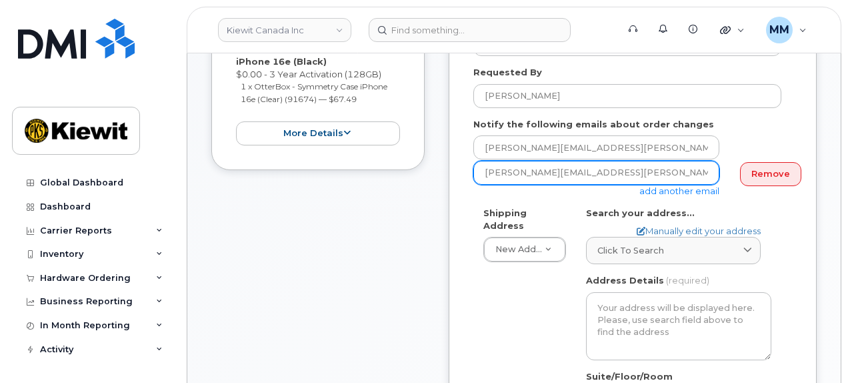
scroll to position [333, 0]
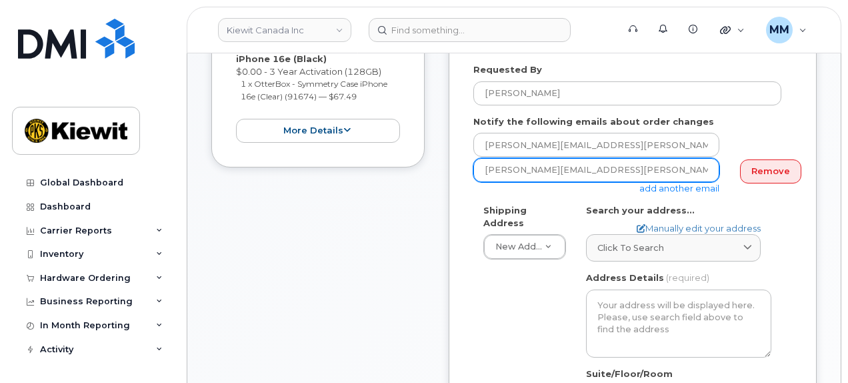
type input "Cindy.Caballero@kiewit.com"
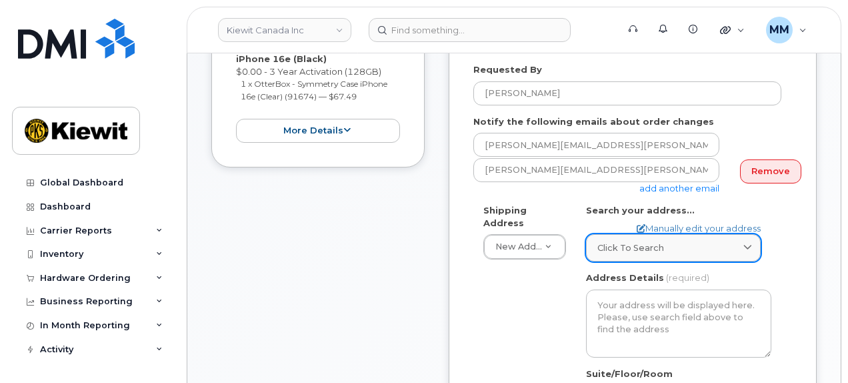
click at [664, 241] on div "Click to search" at bounding box center [673, 247] width 152 height 13
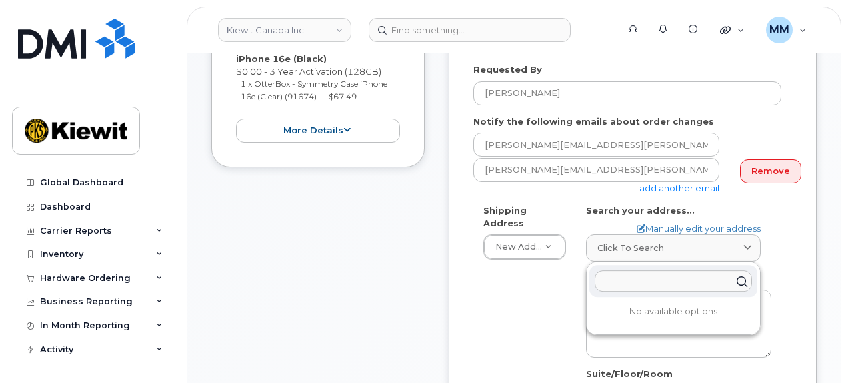
click at [645, 270] on input "text" at bounding box center [673, 280] width 157 height 21
paste input "1425 North Service Rd. East, Unit 1, Oakville, ON L6H1A7"
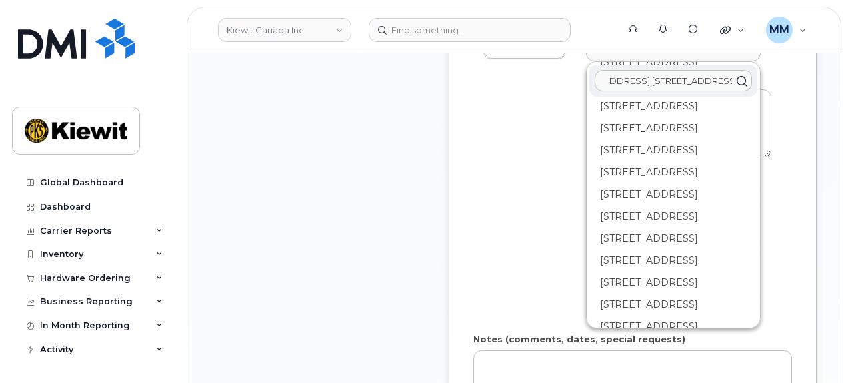
scroll to position [0, 0]
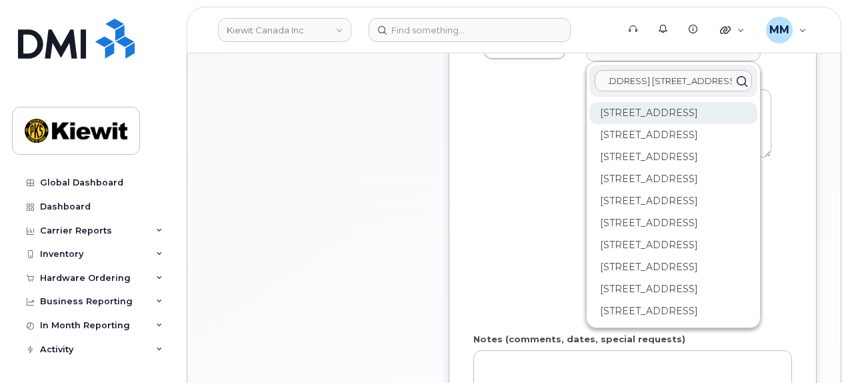
type input "1425 North Service Rd. East, Unit 1, Oakville, ON L6H1A7"
click at [697, 105] on div "1425 North Service Rd E Oakville ON L6H 1A7" at bounding box center [673, 113] width 168 height 22
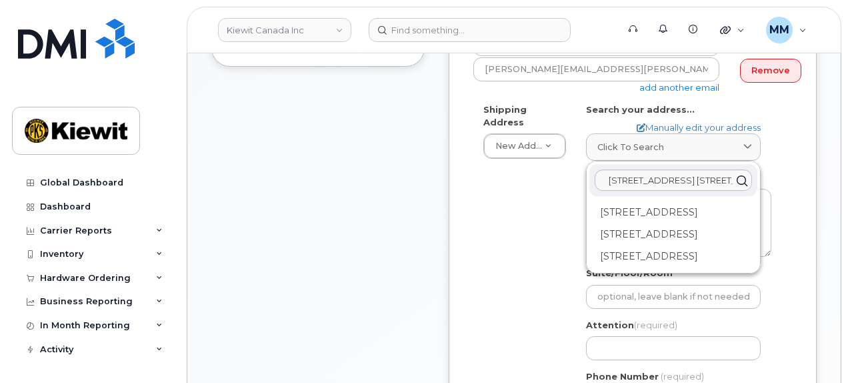
scroll to position [400, 0]
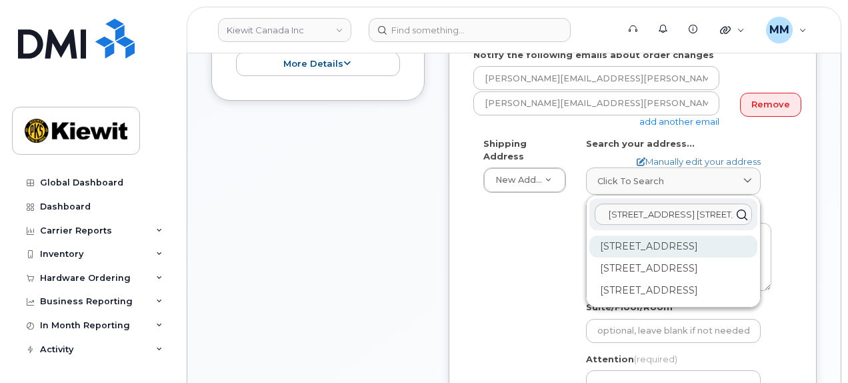
click at [633, 244] on div "1-1425 North Service Rd E Oakville ON L6H 1A7" at bounding box center [673, 246] width 168 height 22
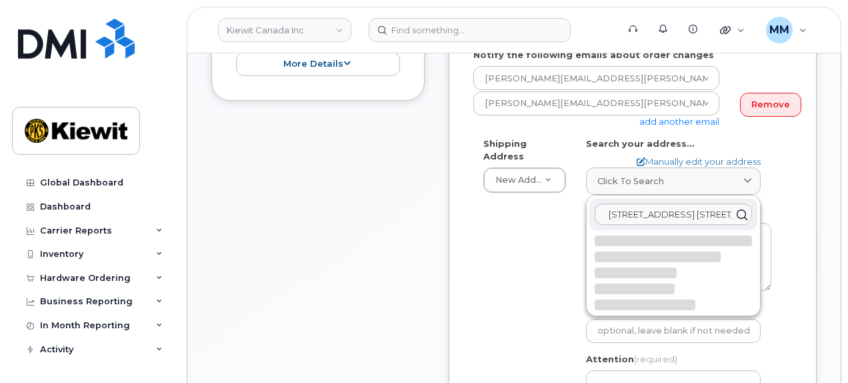
select select
type textarea "1-1425 North Service Rd E OAKVILLE ON L6H 1A7 CANADA"
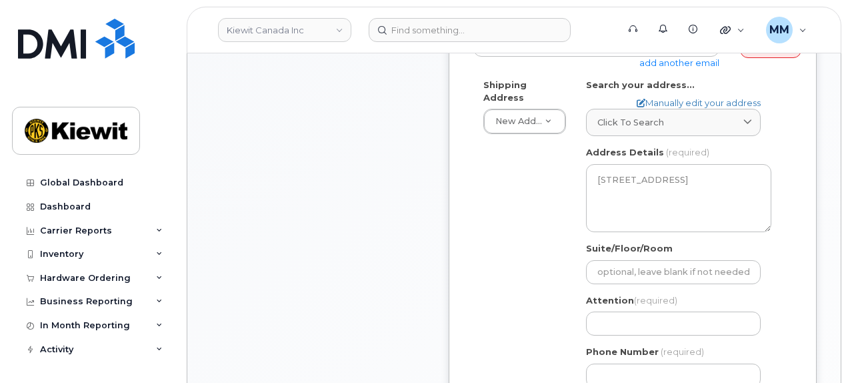
scroll to position [533, 0]
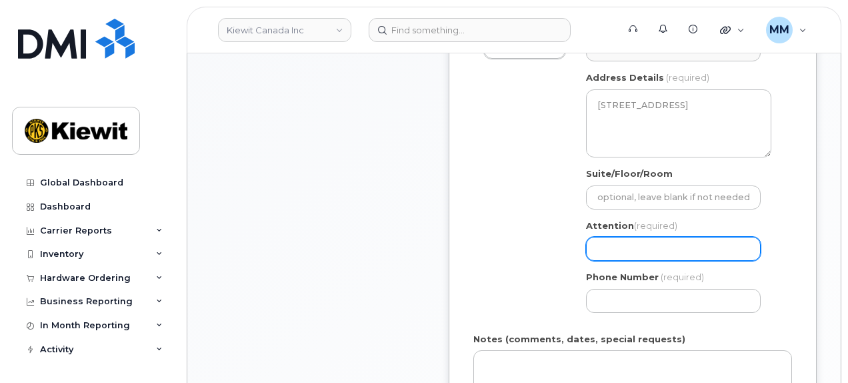
click at [617, 237] on input "Attention (required)" at bounding box center [673, 249] width 175 height 24
paste input "Bobby Petrak"
select select
type input "Bobby Petrak"
select select
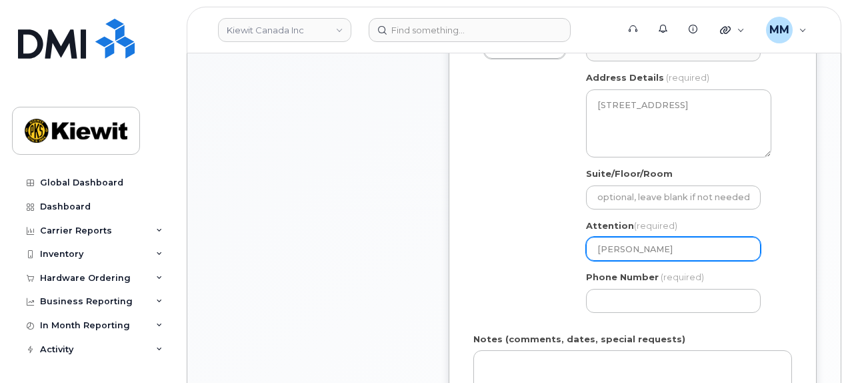
type input "Bobby Petrak a"
select select
type input "Bobby Petrak an"
select select
type input "Bobby Petrak and"
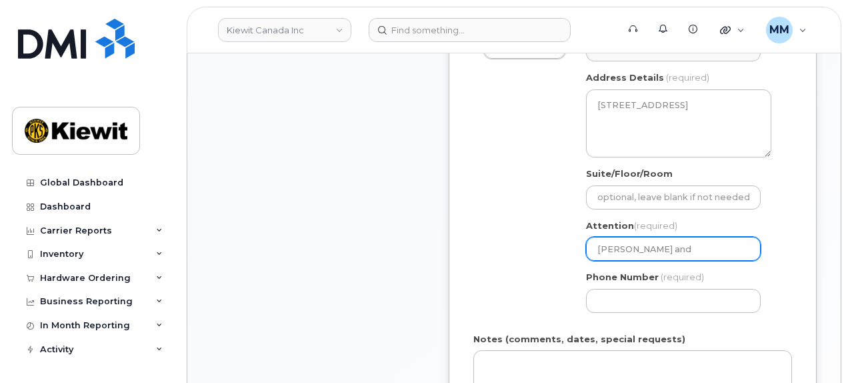
click at [697, 237] on input "Bobby Petrak and" at bounding box center [673, 249] width 175 height 24
paste input "Anthony.Pollo"
select select
type input "Bobby Petrak and Anthony.Pollo"
drag, startPoint x: 715, startPoint y: 237, endPoint x: 720, endPoint y: 249, distance: 12.9
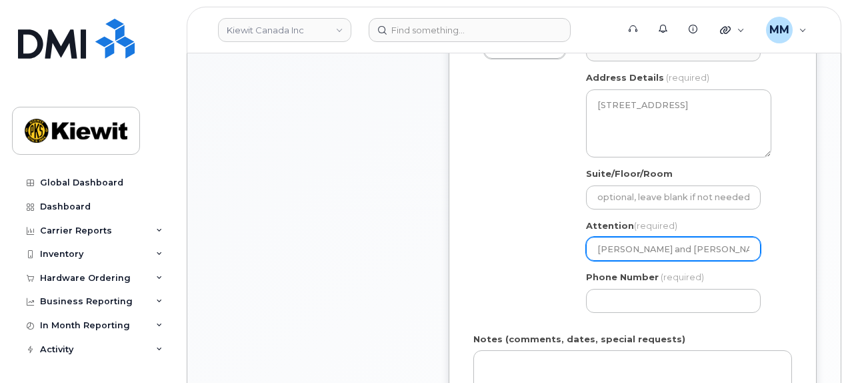
click at [716, 237] on input "Bobby Petrak and Anthony.Pollo" at bounding box center [673, 249] width 175 height 24
select select
type input "Bobby Petrak and AnthonyPollo"
select select
type input "Bobby Petrak and Anthony Pollo"
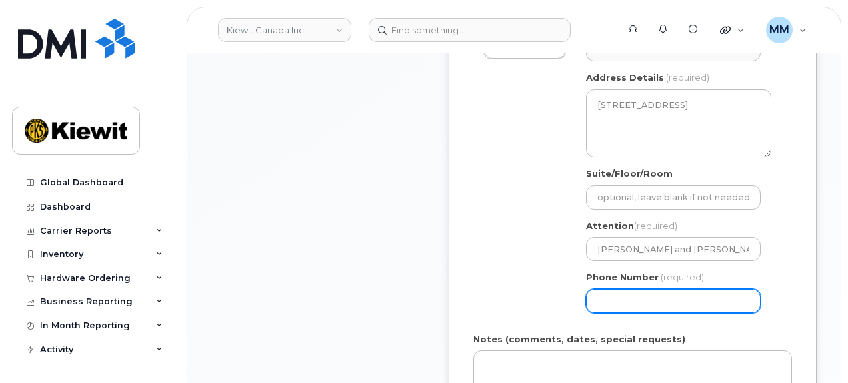
click at [685, 289] on input "Phone Number" at bounding box center [673, 301] width 175 height 24
type input "877772770"
select select
type input "8777727707"
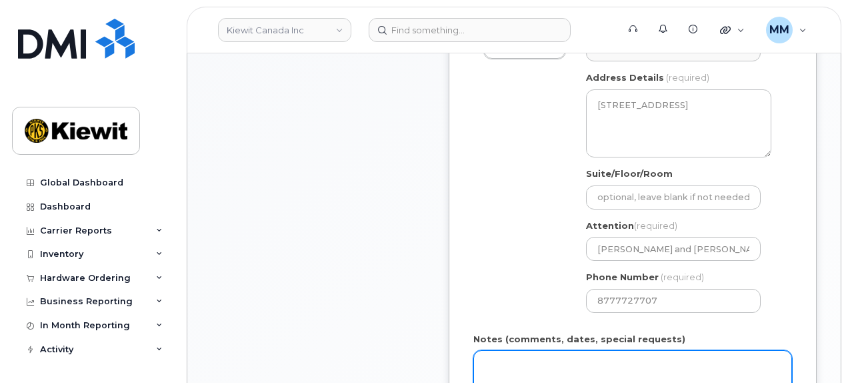
click at [480, 350] on textarea "Notes (comments, dates, special requests)" at bounding box center [632, 372] width 319 height 44
paste textarea "Please ship ASAP"
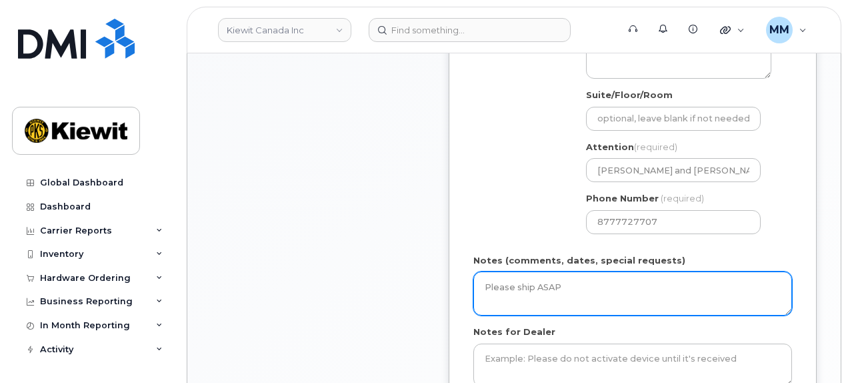
scroll to position [667, 0]
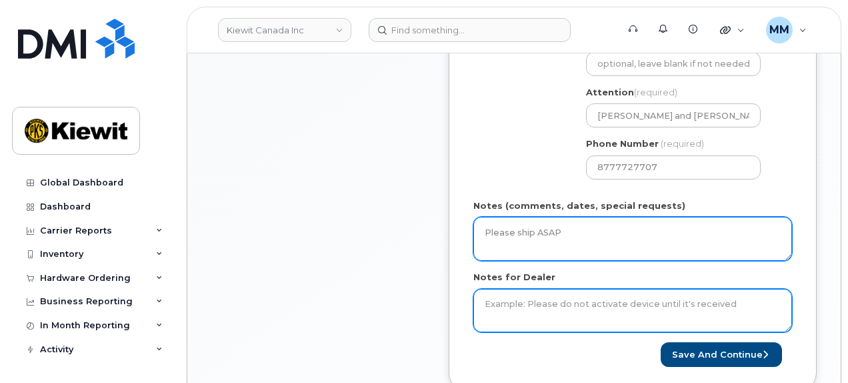
type textarea "Please ship ASAP"
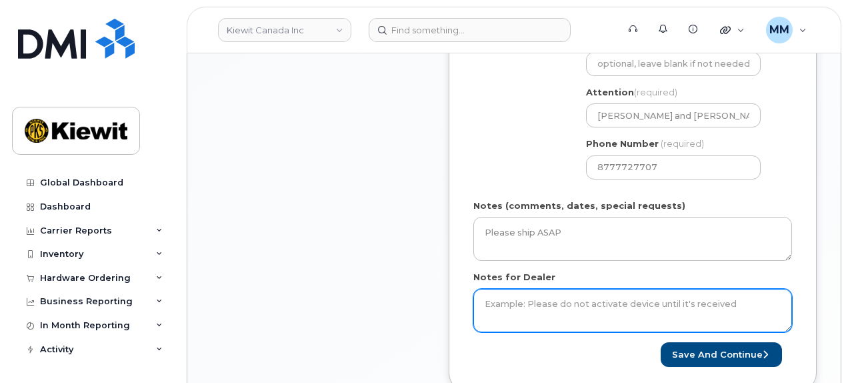
click at [585, 295] on textarea "Notes for Dealer" at bounding box center [632, 311] width 319 height 44
paste textarea "Please ship ASAP"
type textarea "Please ship ASAP"
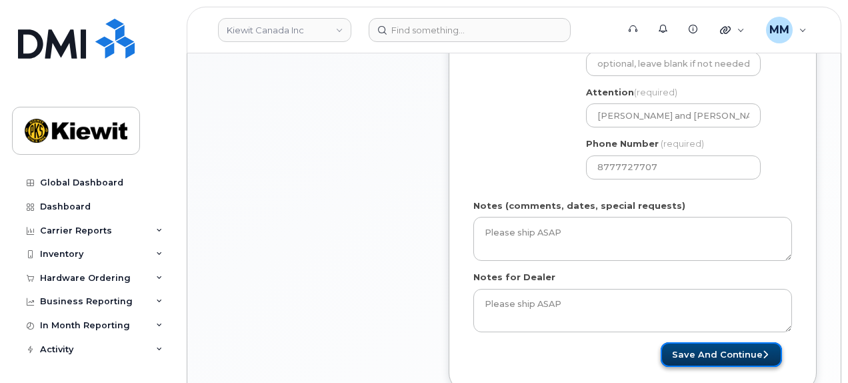
click at [681, 342] on button "Save and Continue" at bounding box center [721, 354] width 121 height 25
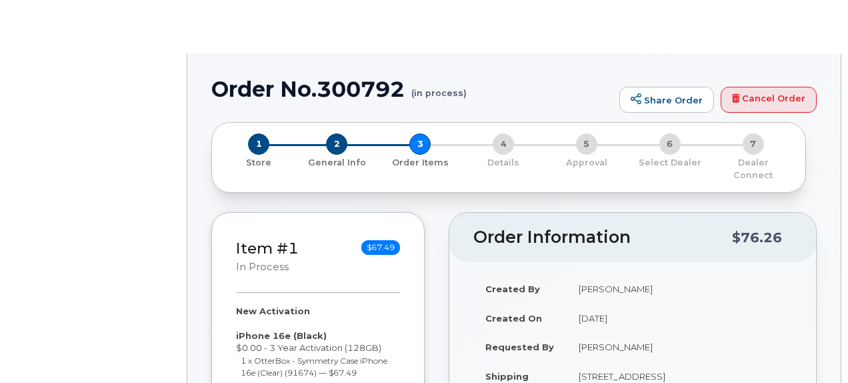
radio input "true"
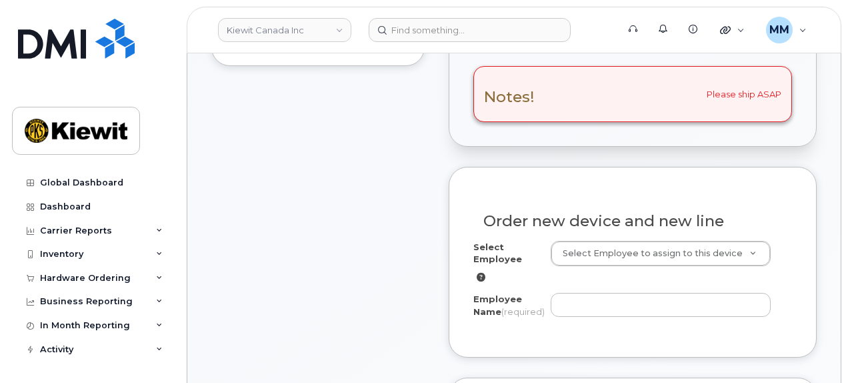
scroll to position [467, 0]
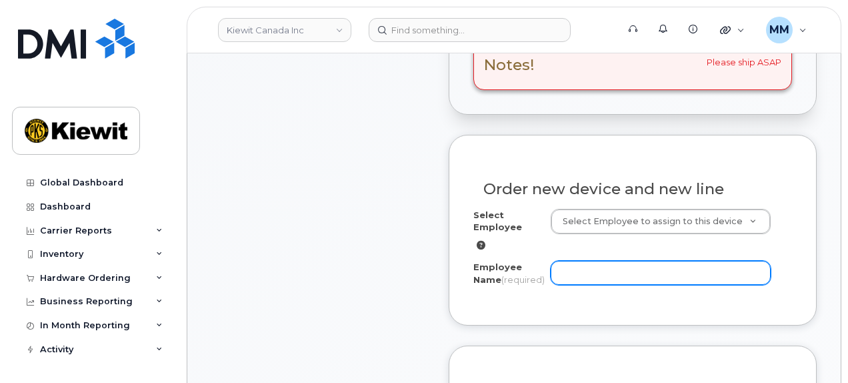
click at [584, 263] on input "Employee Name (required)" at bounding box center [661, 273] width 221 height 24
paste input "[PERSON_NAME]"
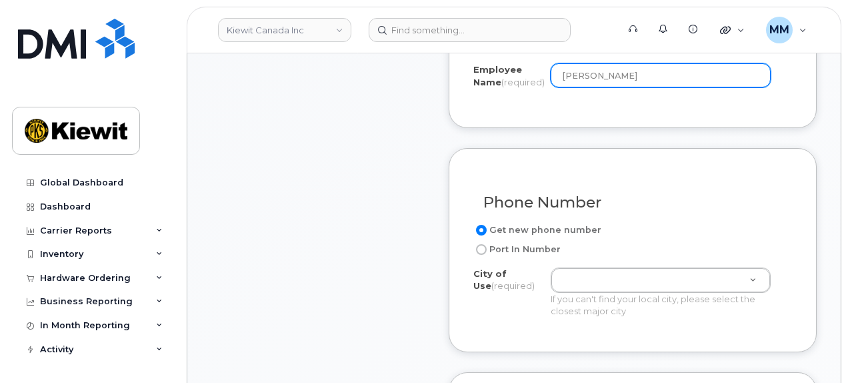
scroll to position [667, 0]
type input "[PERSON_NAME]"
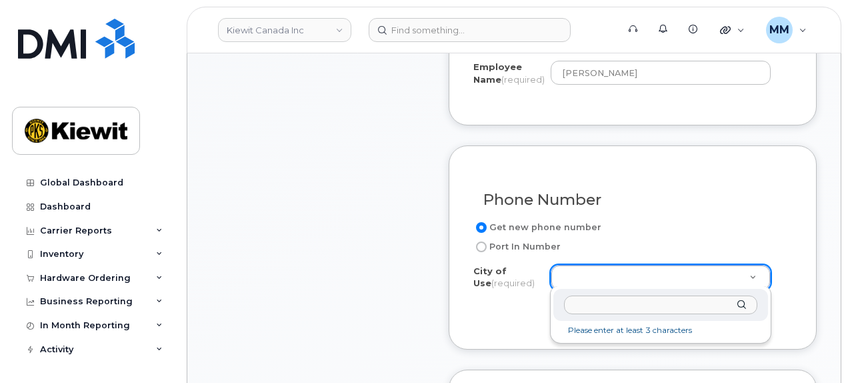
type input "L6H1A7"
drag, startPoint x: 613, startPoint y: 308, endPoint x: 554, endPoint y: 311, distance: 59.4
click at [554, 311] on div "L6H1A7" at bounding box center [660, 305] width 215 height 33
click at [585, 301] on input "text" at bounding box center [660, 304] width 193 height 19
paste input "[GEOGRAPHIC_DATA], [GEOGRAPHIC_DATA]"
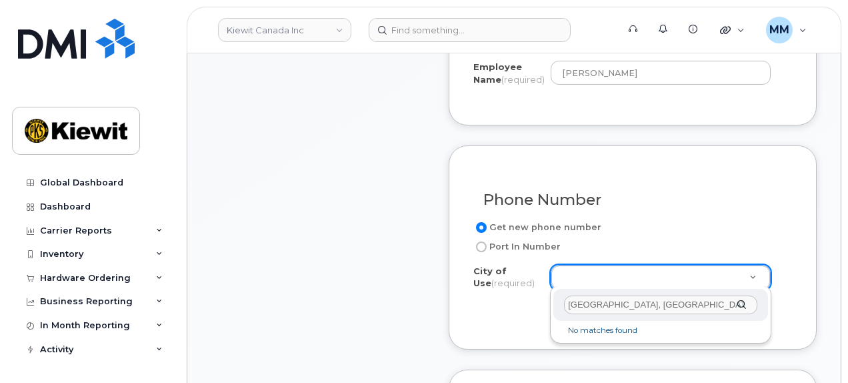
click at [621, 301] on input "[GEOGRAPHIC_DATA], [GEOGRAPHIC_DATA]" at bounding box center [660, 304] width 193 height 19
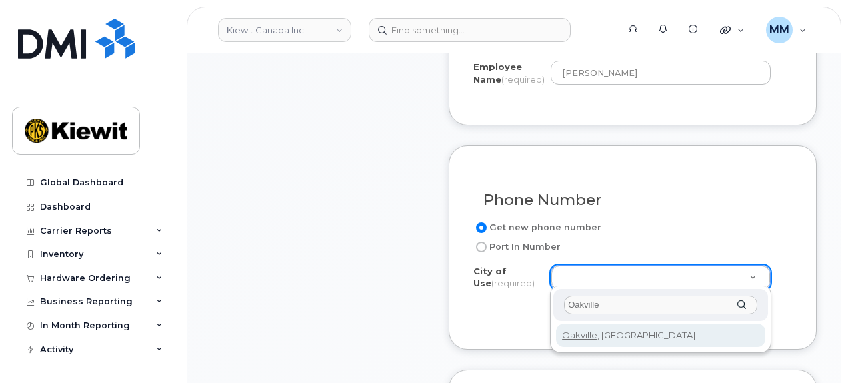
type input "Oakville"
type input "4556"
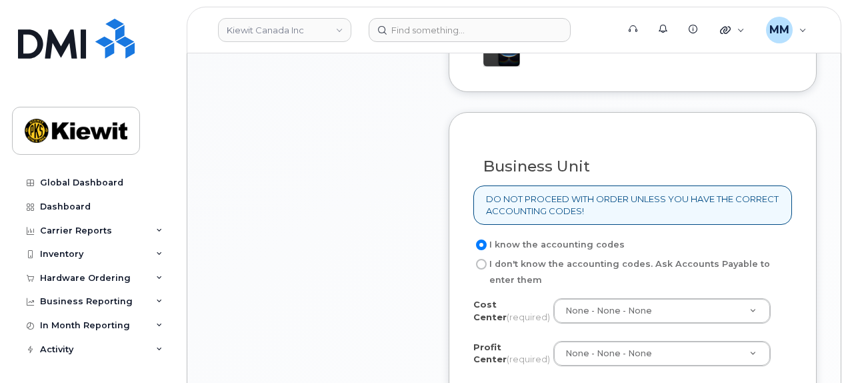
scroll to position [1133, 0]
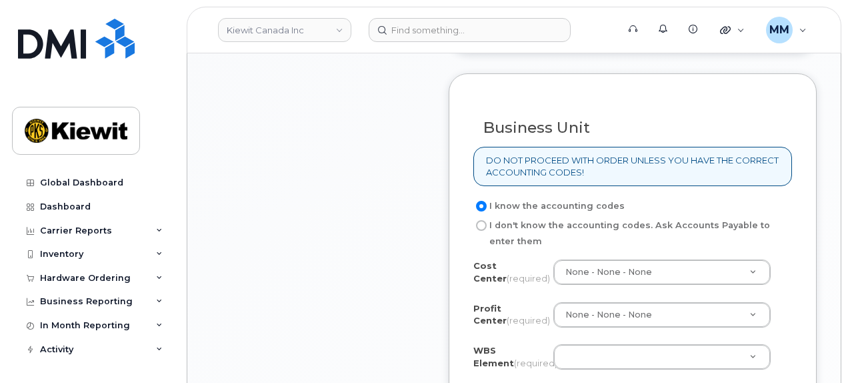
paste input "110179.1809"
type input "110179.1809"
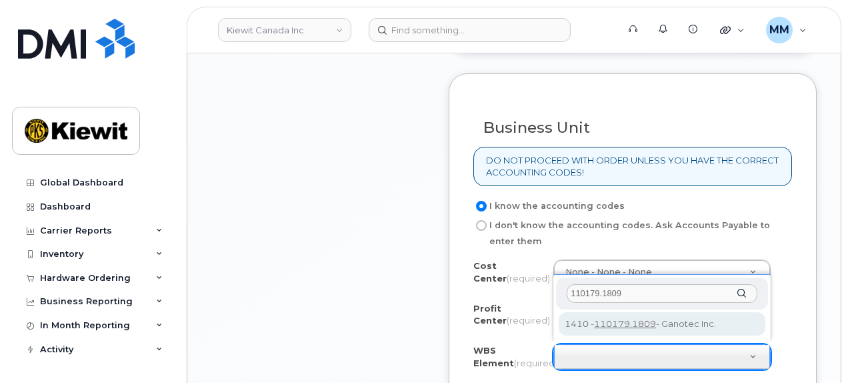
type input "110179.1809"
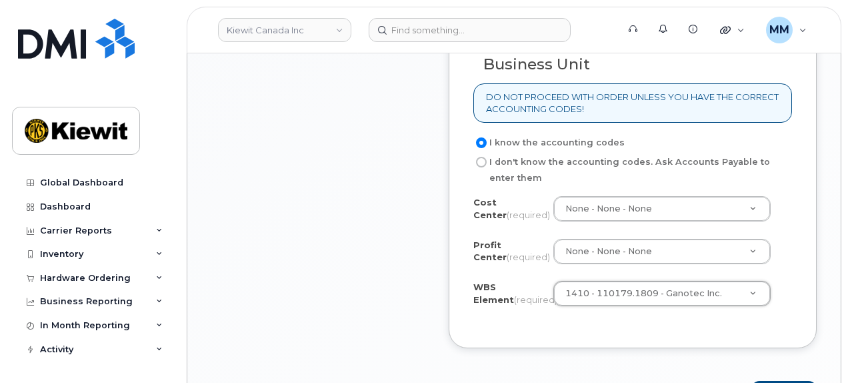
scroll to position [1267, 0]
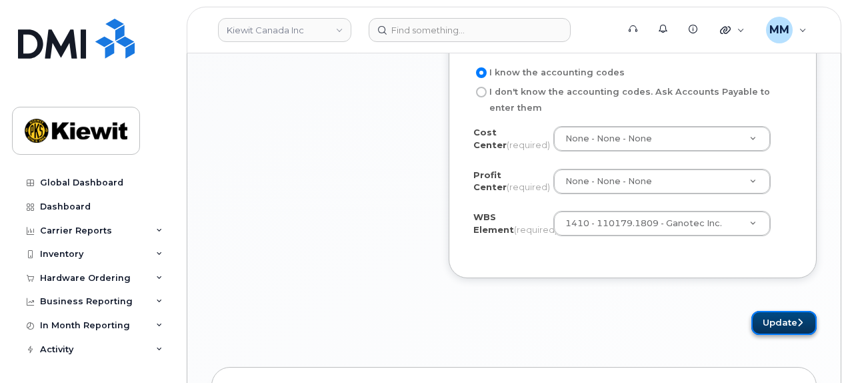
click at [761, 319] on button "Update" at bounding box center [783, 323] width 65 height 25
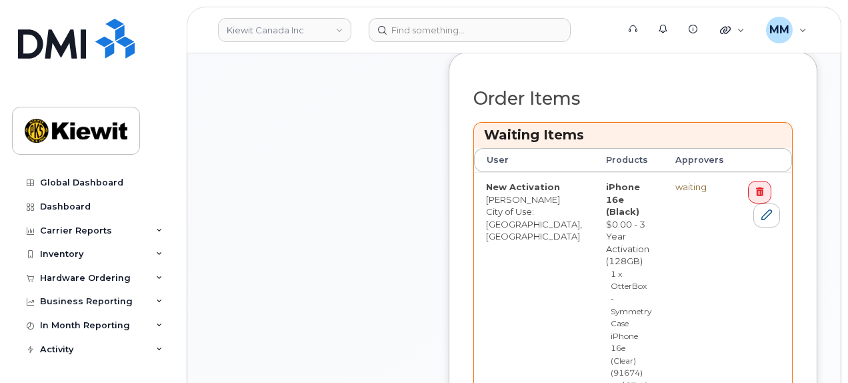
scroll to position [667, 0]
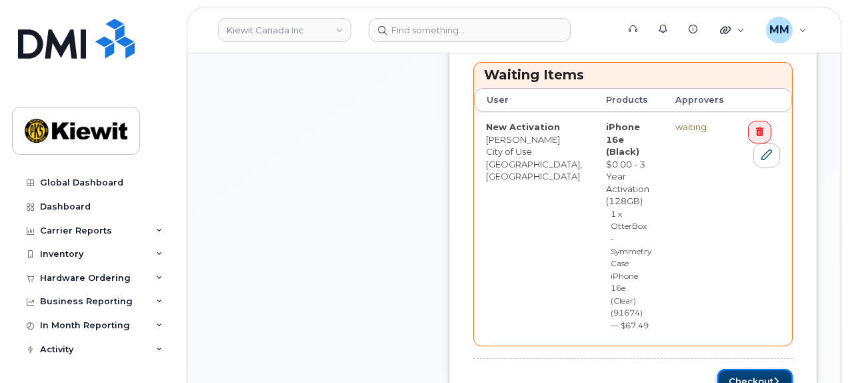
click at [732, 369] on button "Checkout" at bounding box center [754, 381] width 75 height 25
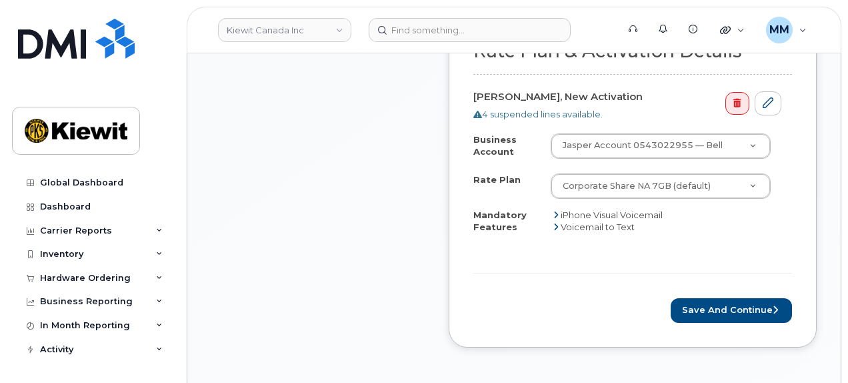
scroll to position [800, 0]
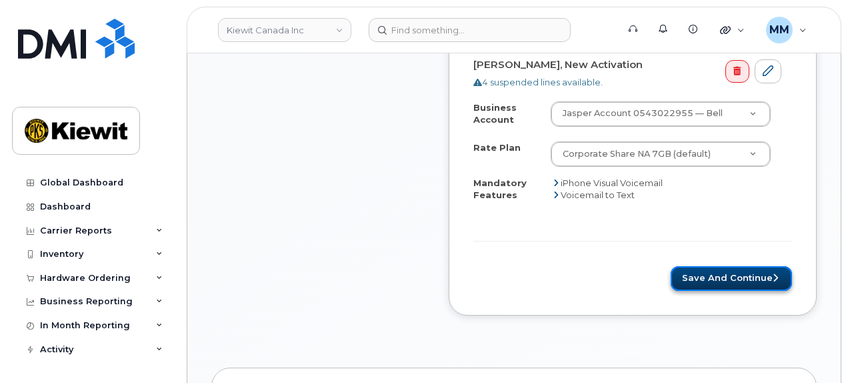
click at [692, 266] on button "Save and Continue" at bounding box center [731, 278] width 121 height 25
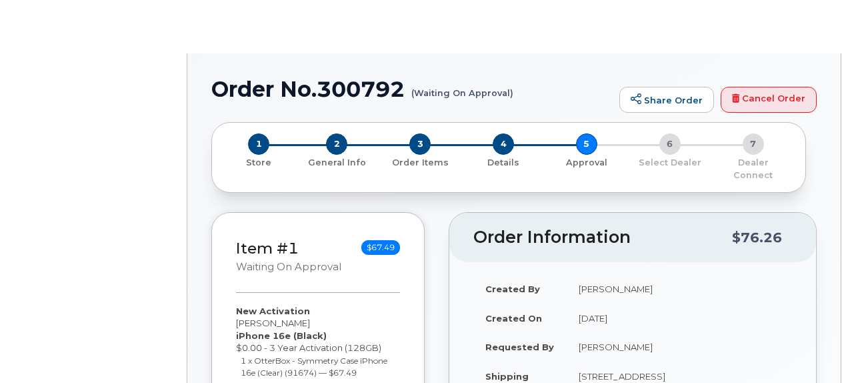
radio input "true"
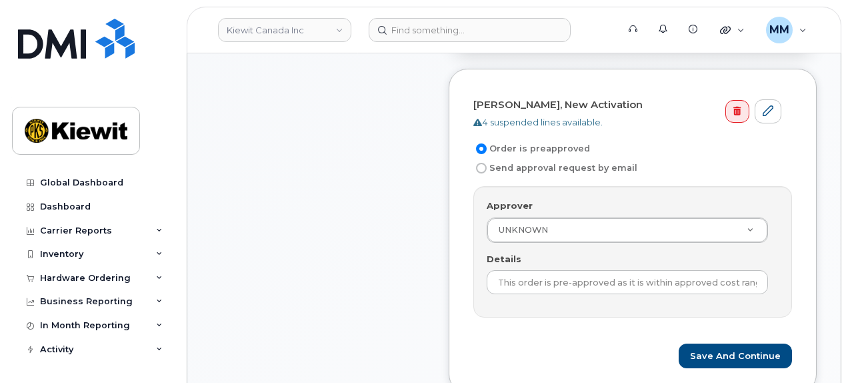
scroll to position [467, 0]
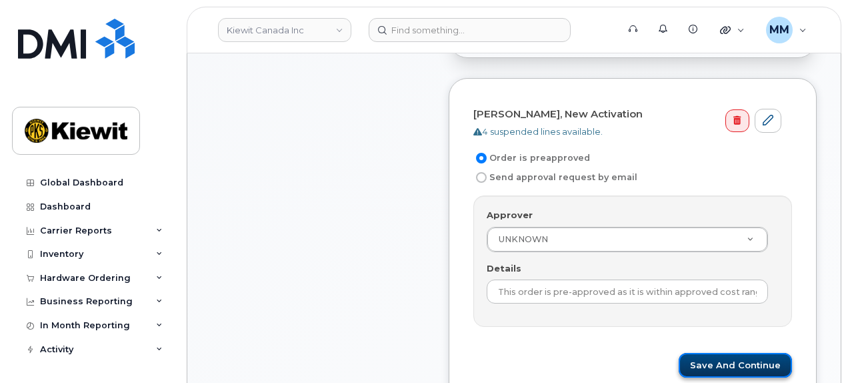
click at [712, 353] on button "Save and Continue" at bounding box center [735, 365] width 113 height 25
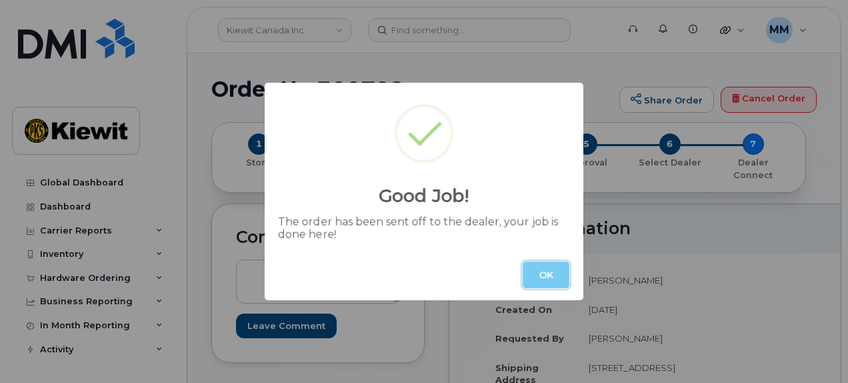
click at [544, 282] on button "OK" at bounding box center [546, 274] width 47 height 27
